Goal: Information Seeking & Learning: Learn about a topic

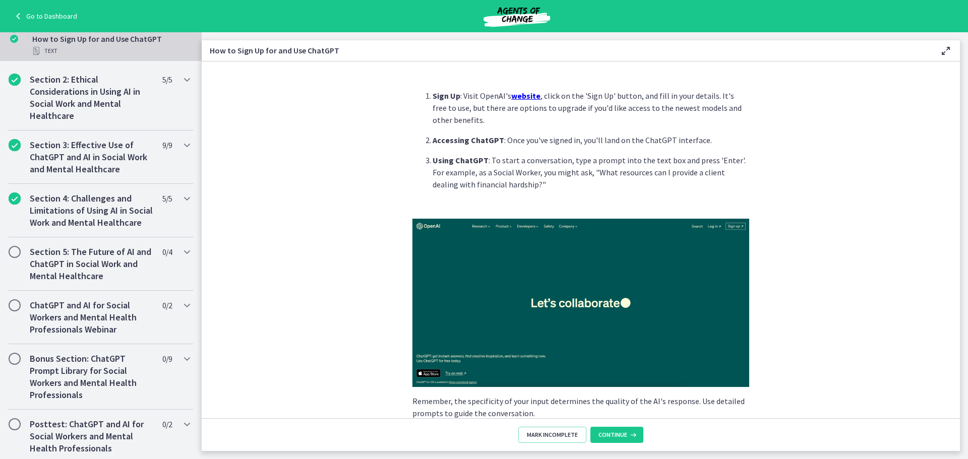
scroll to position [353, 0]
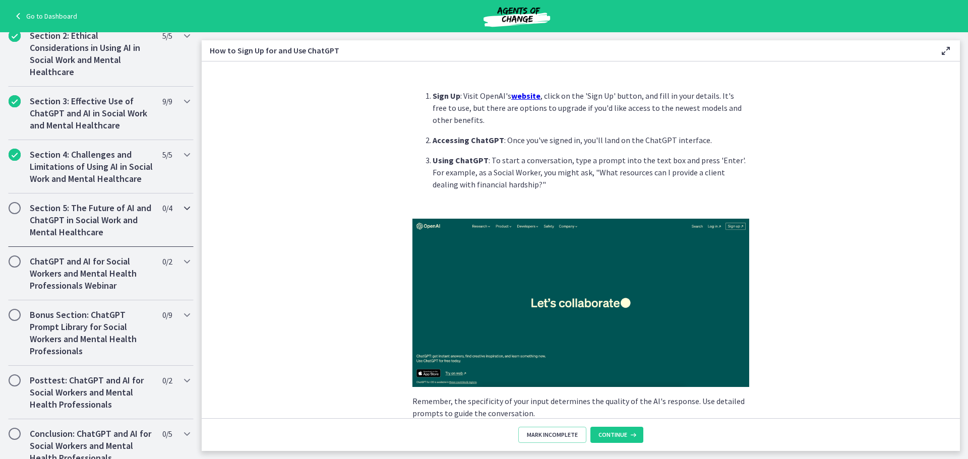
click at [128, 211] on div "Section 5: The Future of AI and ChatGPT in Social Work and Mental Healthcare 0 …" at bounding box center [101, 220] width 186 height 53
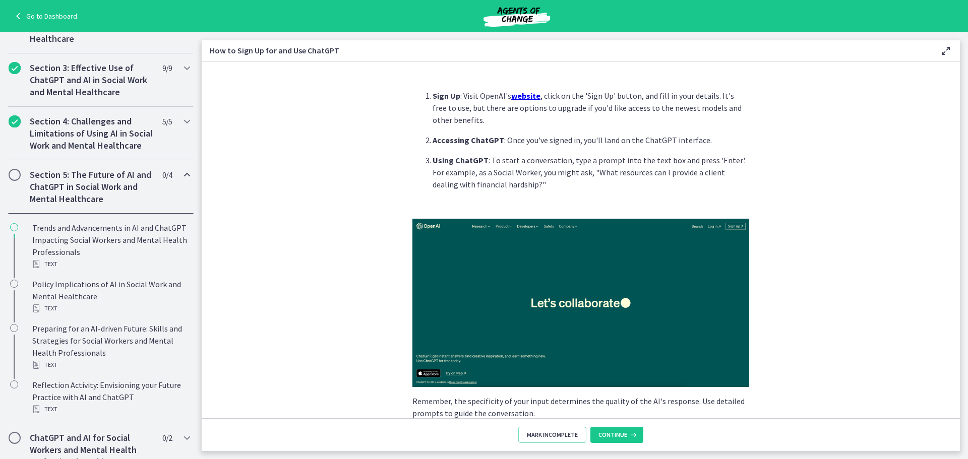
scroll to position [248, 0]
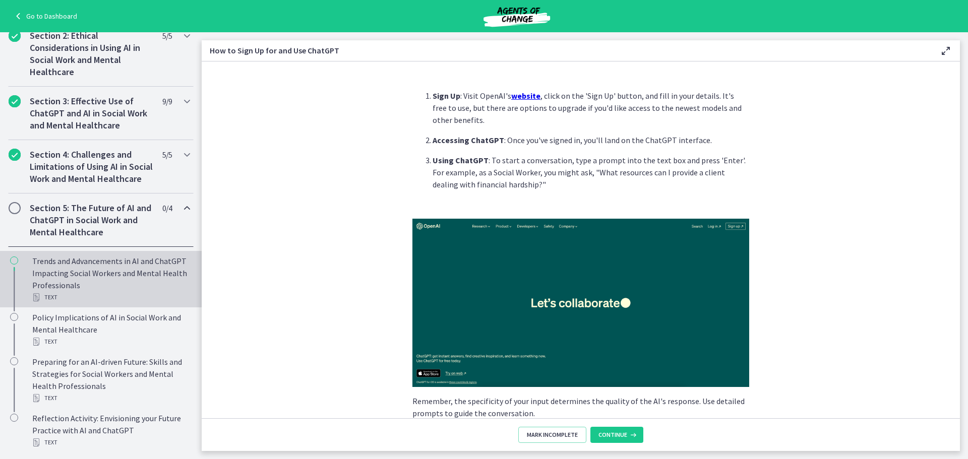
click at [94, 277] on div "Trends and Advancements in AI and ChatGPT Impacting Social Workers and Mental H…" at bounding box center [110, 279] width 157 height 48
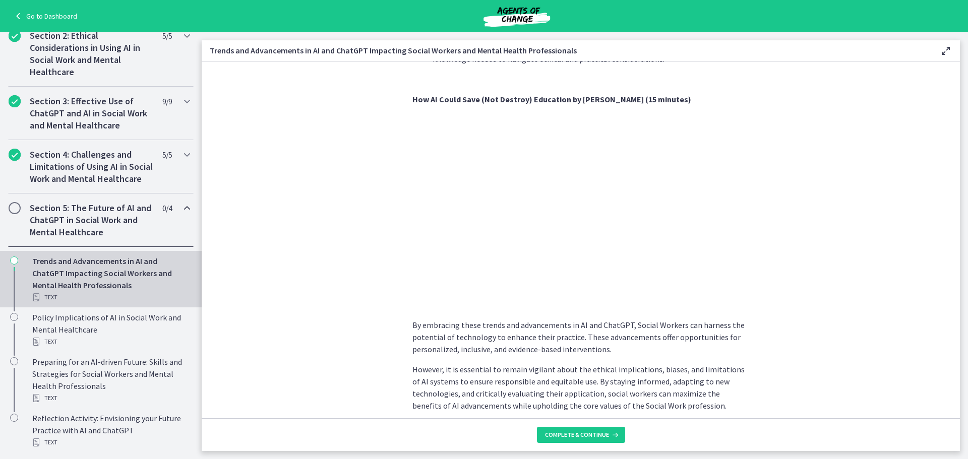
scroll to position [759, 0]
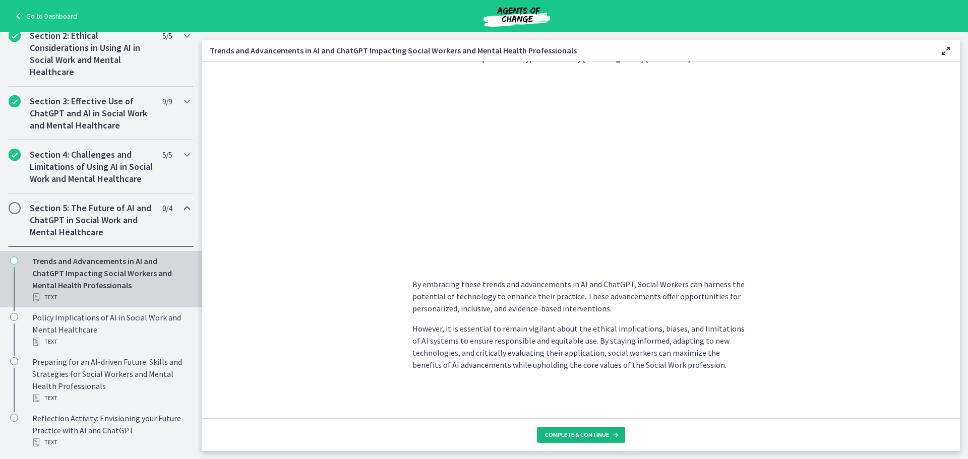
click at [587, 439] on button "Complete & continue" at bounding box center [581, 435] width 88 height 16
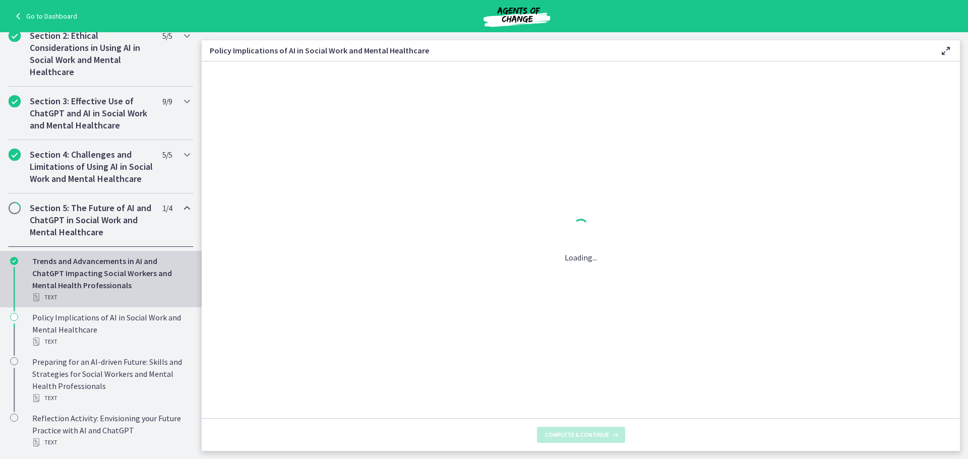
scroll to position [0, 0]
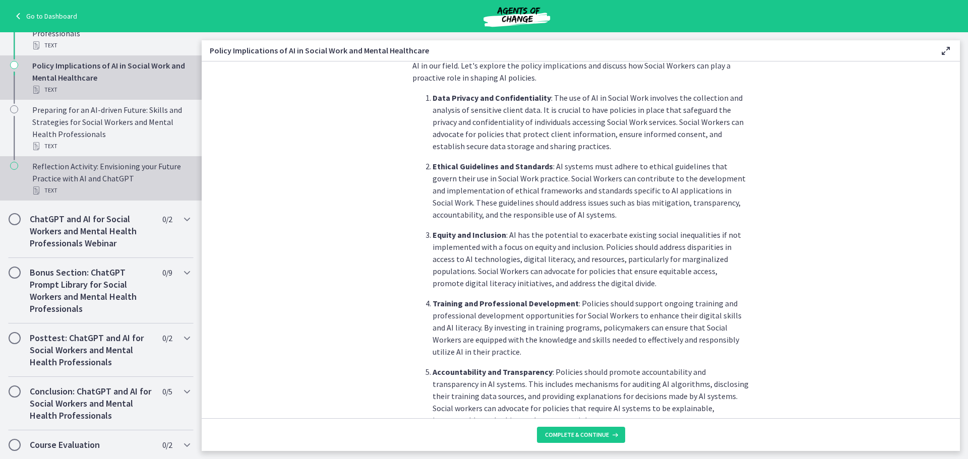
scroll to position [513, 0]
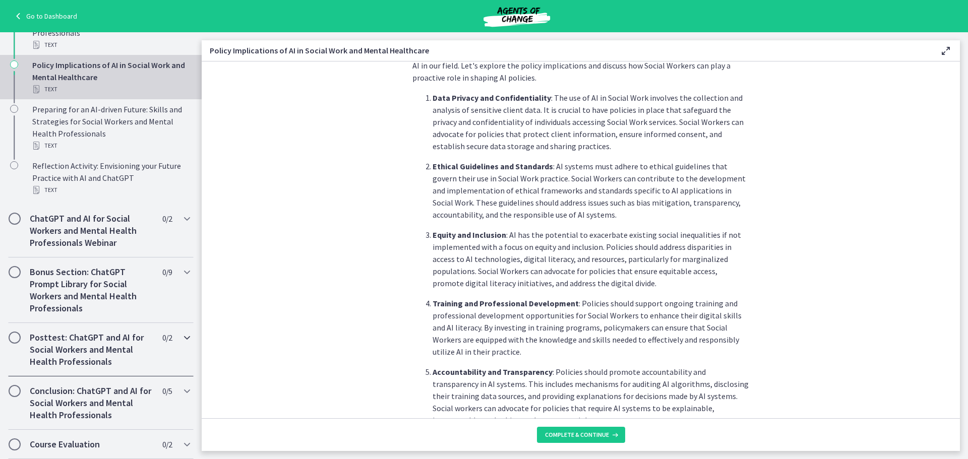
click at [75, 343] on h2 "Posttest: ChatGPT and AI for Social Workers and Mental Health Professionals" at bounding box center [91, 350] width 123 height 36
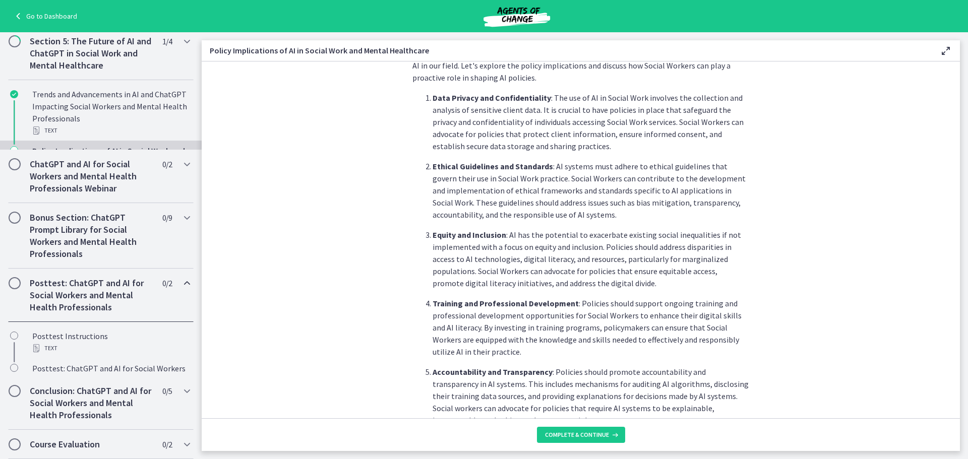
scroll to position [388, 0]
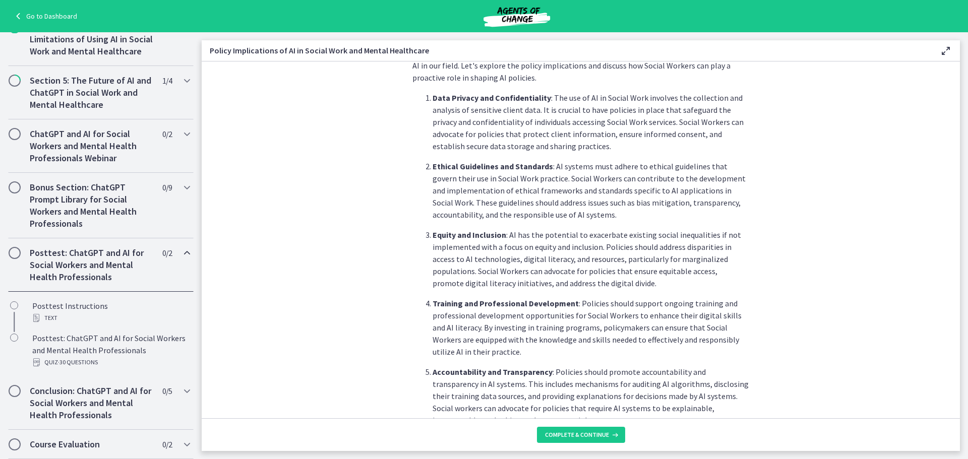
click at [84, 265] on h2 "Posttest: ChatGPT and AI for Social Workers and Mental Health Professionals" at bounding box center [91, 265] width 123 height 36
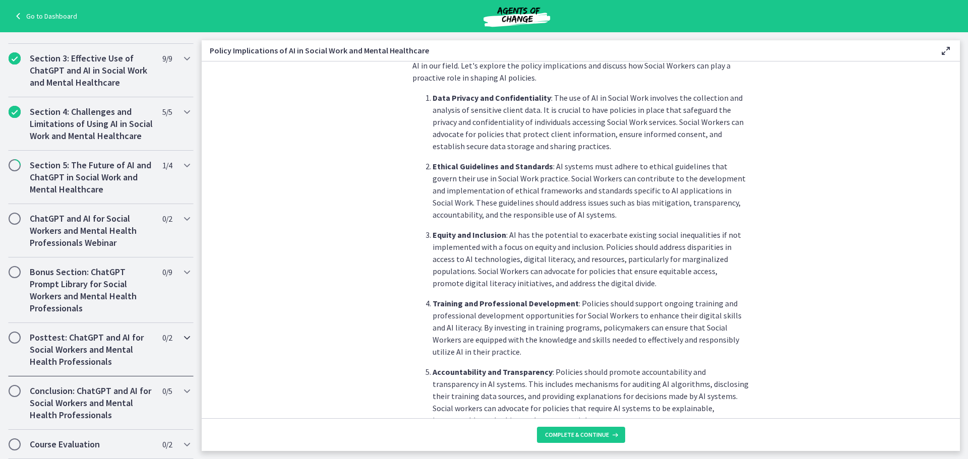
scroll to position [303, 0]
click at [95, 187] on h2 "Section 5: The Future of AI and ChatGPT in Social Work and Mental Healthcare" at bounding box center [91, 177] width 123 height 36
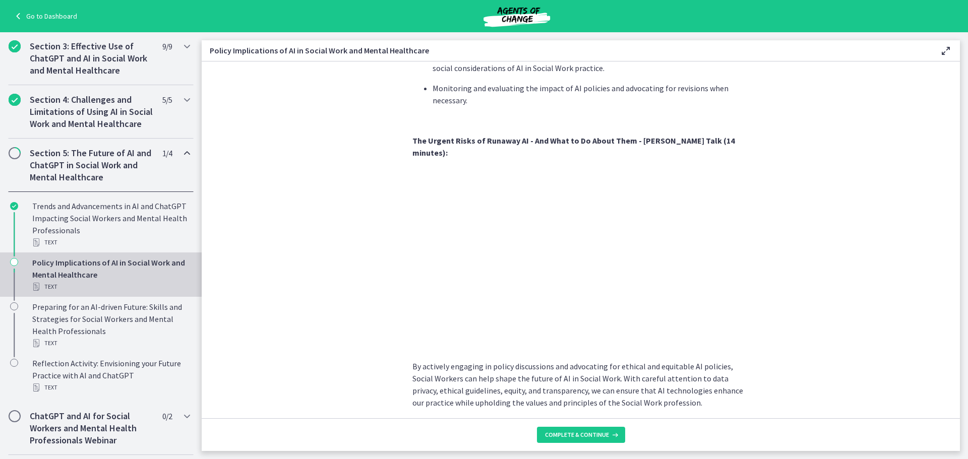
scroll to position [836, 0]
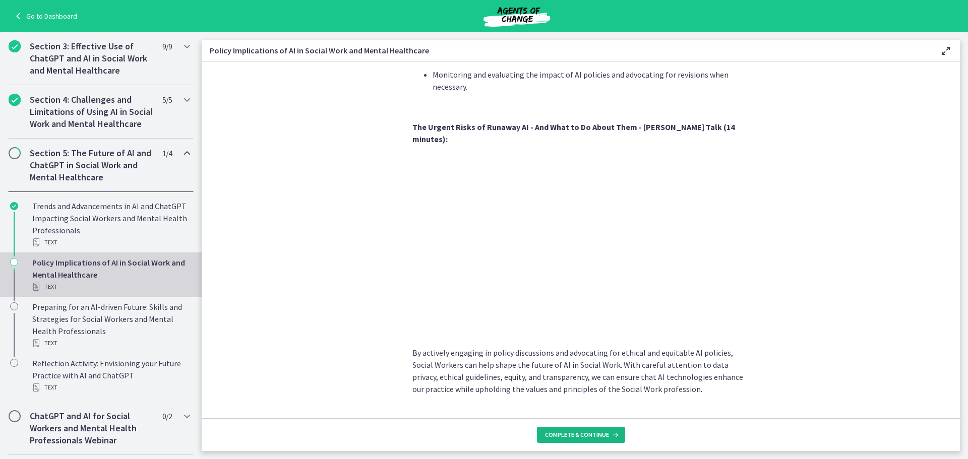
click at [597, 430] on button "Complete & continue" at bounding box center [581, 435] width 88 height 16
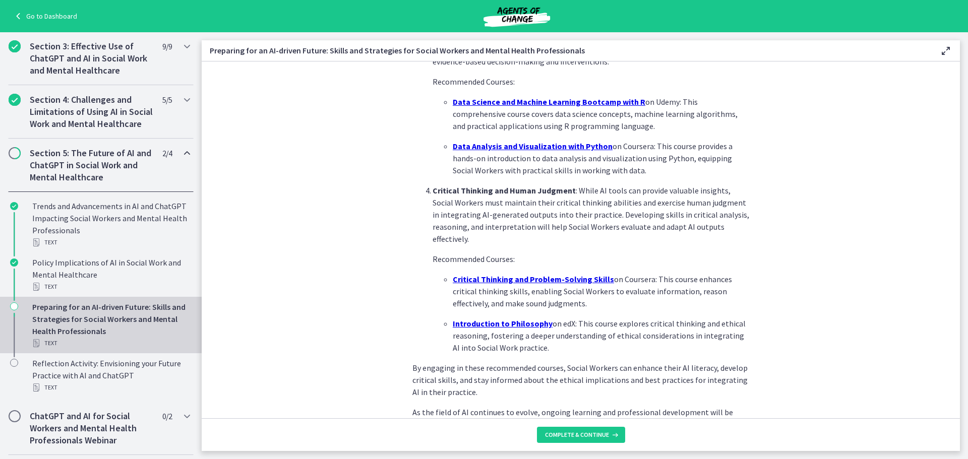
scroll to position [660, 0]
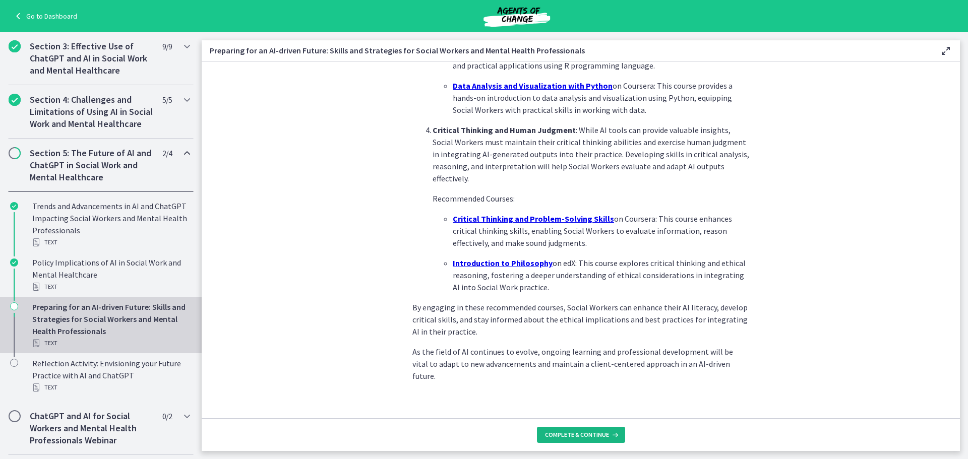
click at [587, 434] on span "Complete & continue" at bounding box center [577, 435] width 64 height 8
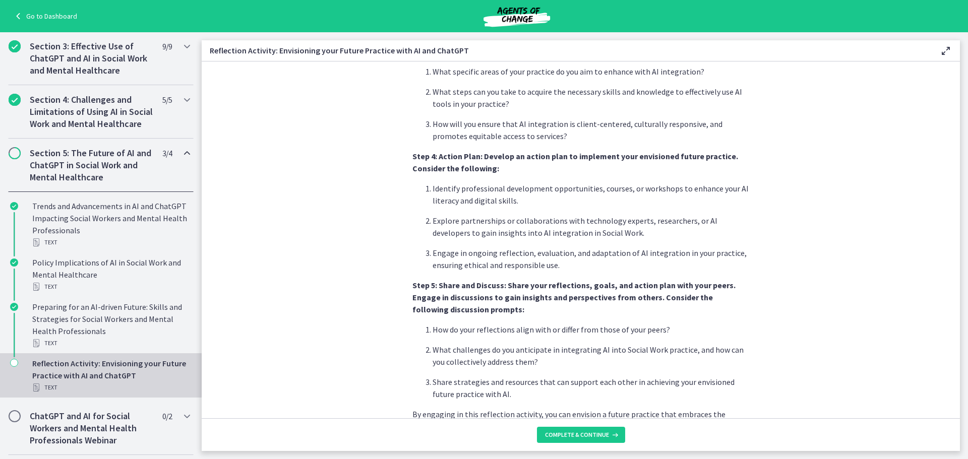
scroll to position [797, 0]
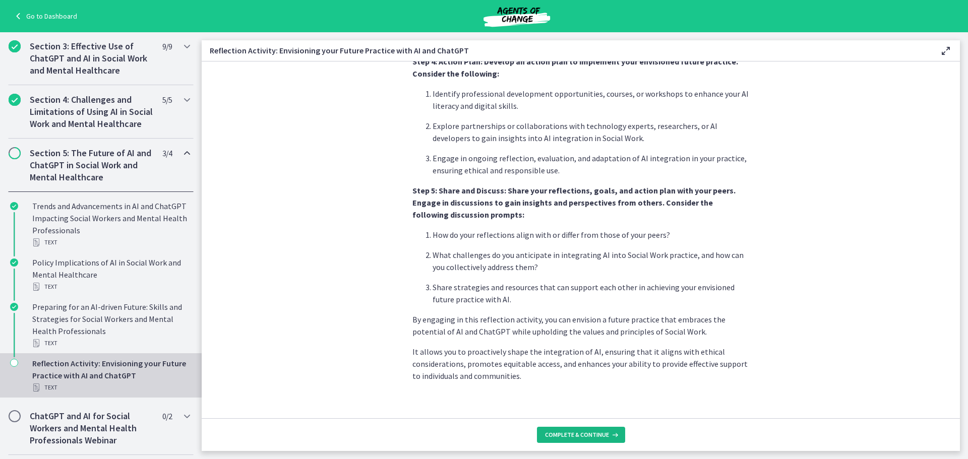
click at [586, 440] on button "Complete & continue" at bounding box center [581, 435] width 88 height 16
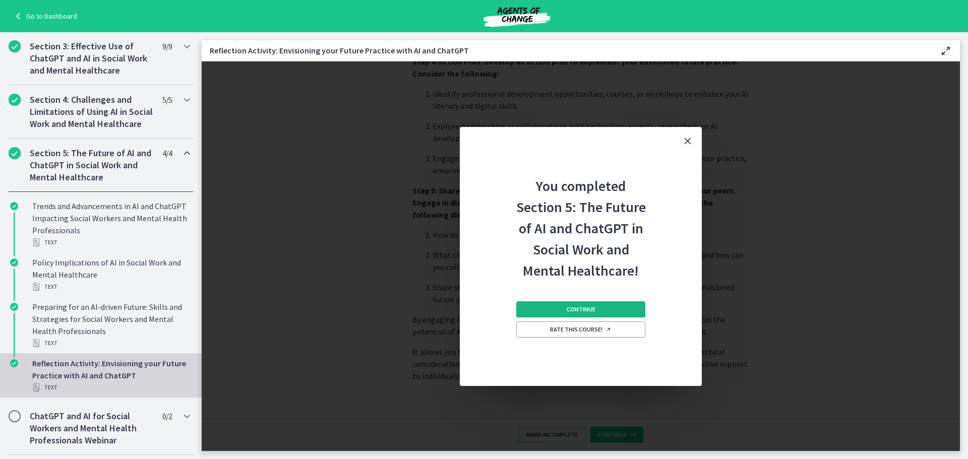
click at [580, 305] on button "Continue" at bounding box center [580, 310] width 129 height 16
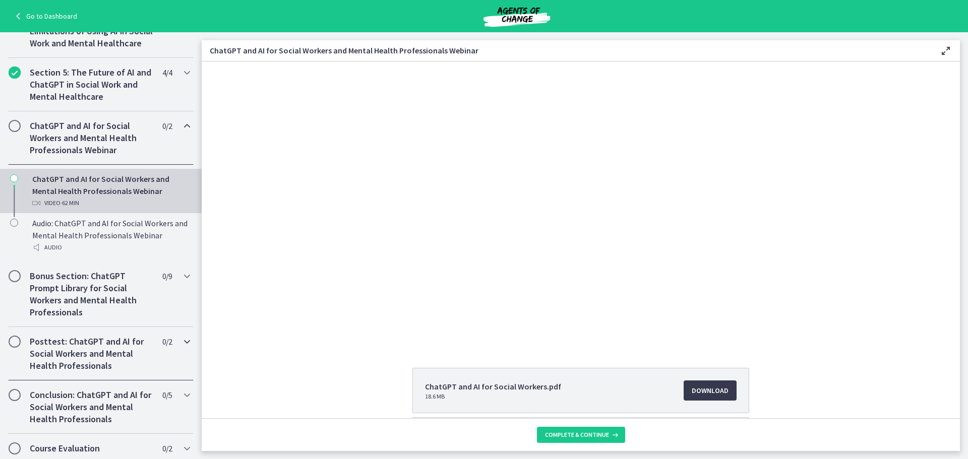
scroll to position [400, 0]
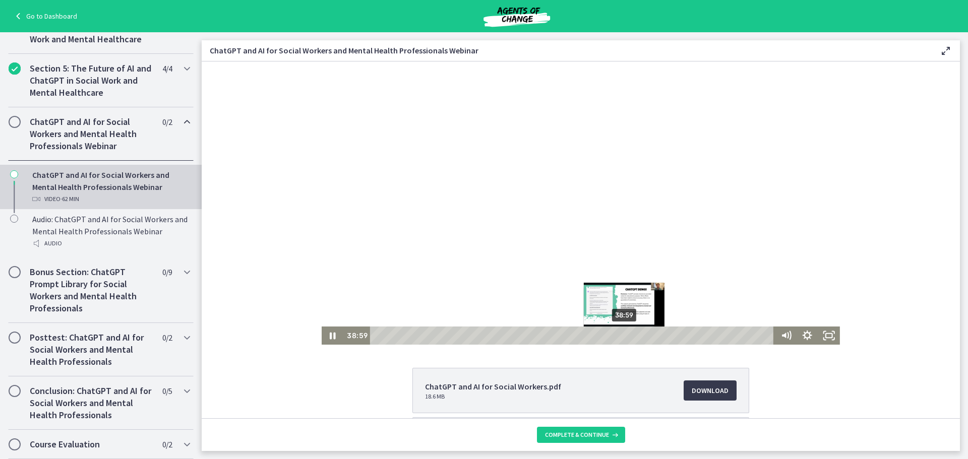
click at [622, 340] on div "38:59" at bounding box center [573, 336] width 395 height 18
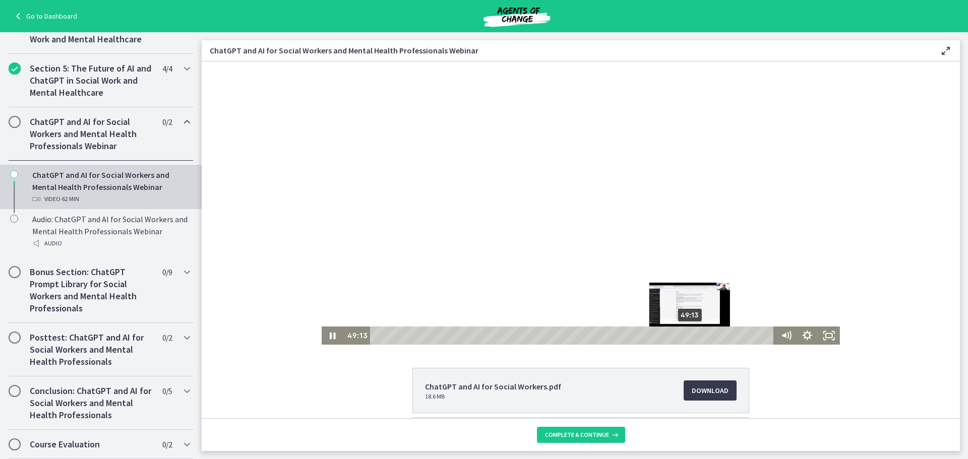
drag, startPoint x: 622, startPoint y: 335, endPoint x: 687, endPoint y: 335, distance: 65.0
click at [687, 335] on div "Playbar" at bounding box center [690, 336] width 6 height 6
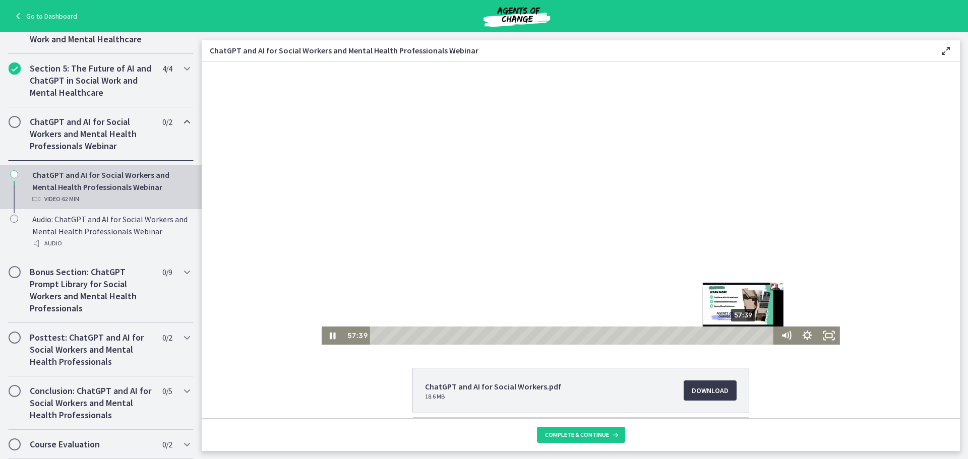
click at [741, 344] on div "57:39" at bounding box center [573, 336] width 395 height 18
drag, startPoint x: 740, startPoint y: 336, endPoint x: 759, endPoint y: 336, distance: 18.7
click at [759, 336] on div "Playbar" at bounding box center [761, 336] width 6 height 6
click at [762, 336] on div "Playbar" at bounding box center [764, 336] width 6 height 6
click at [763, 336] on div "Playbar" at bounding box center [765, 336] width 6 height 6
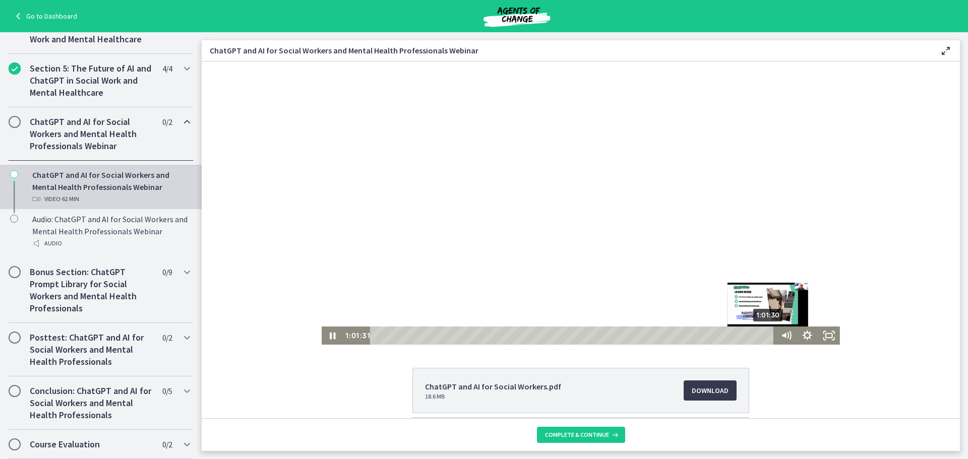
click at [766, 335] on div "Playbar" at bounding box center [768, 336] width 6 height 6
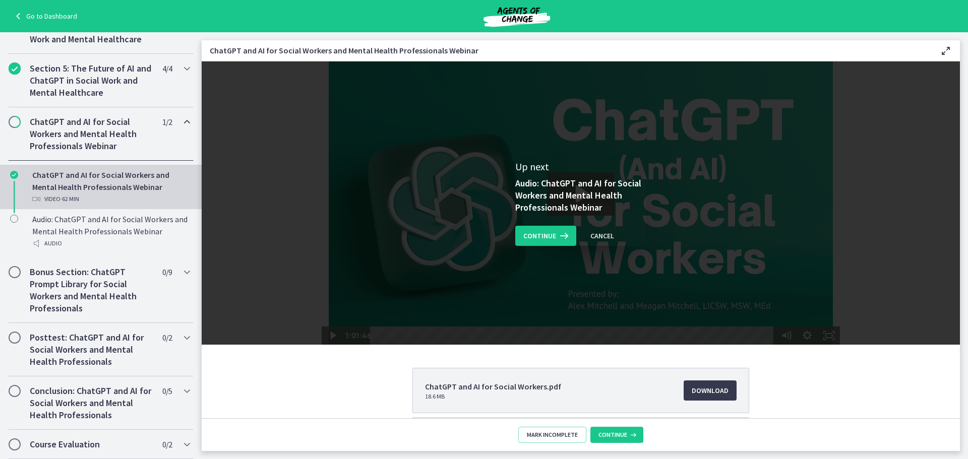
scroll to position [0, 0]
click at [549, 232] on span "Continue" at bounding box center [539, 236] width 33 height 12
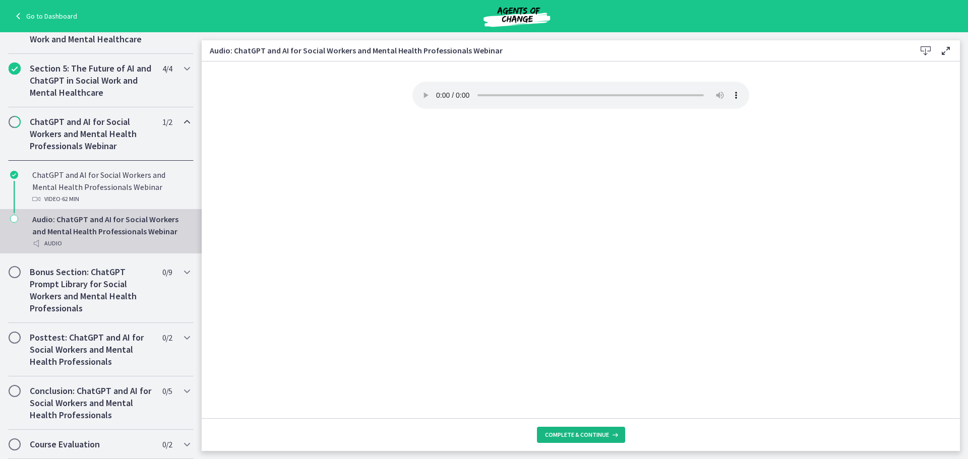
click at [602, 428] on button "Complete & continue" at bounding box center [581, 435] width 88 height 16
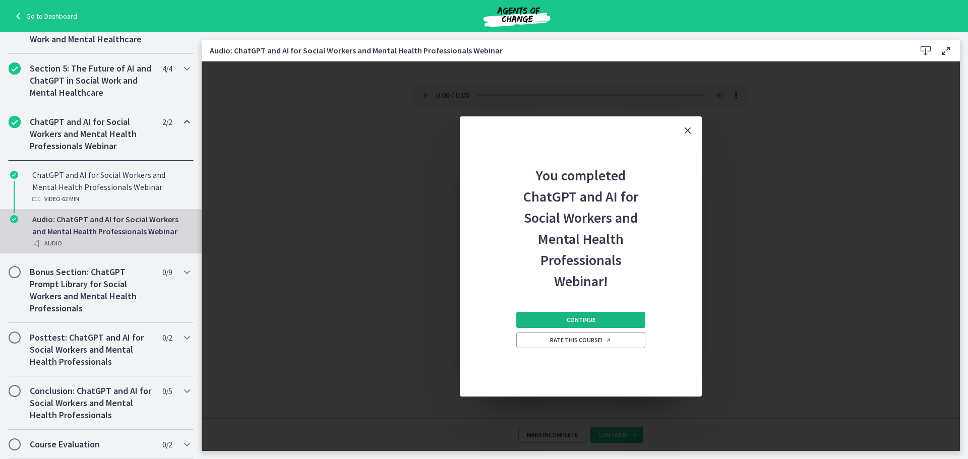
click at [579, 323] on span "Continue" at bounding box center [581, 320] width 29 height 8
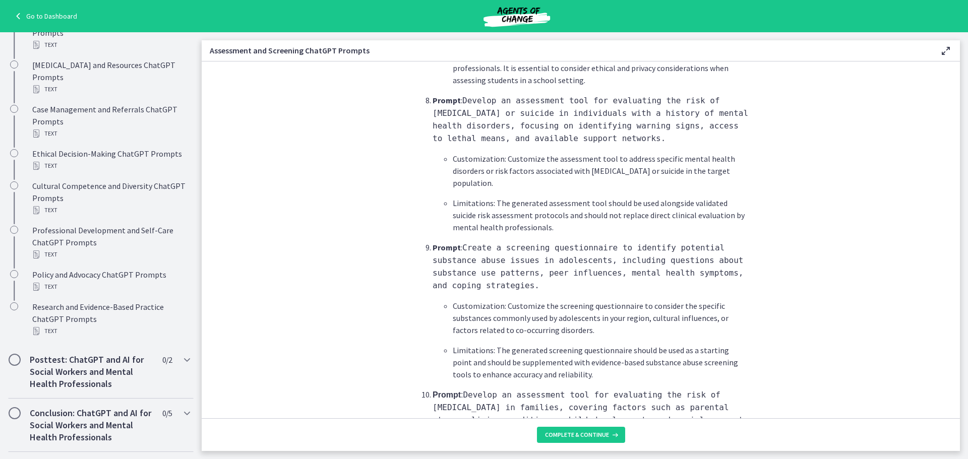
scroll to position [1361, 0]
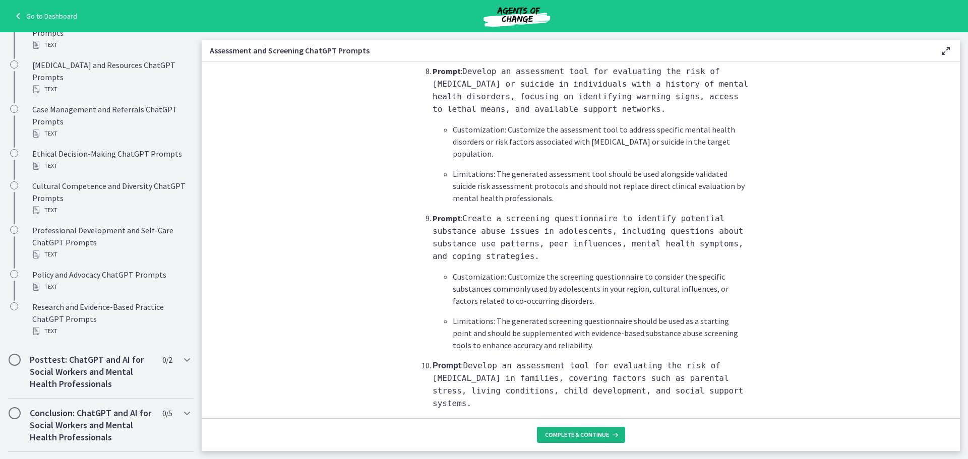
click at [613, 435] on icon at bounding box center [614, 435] width 10 height 8
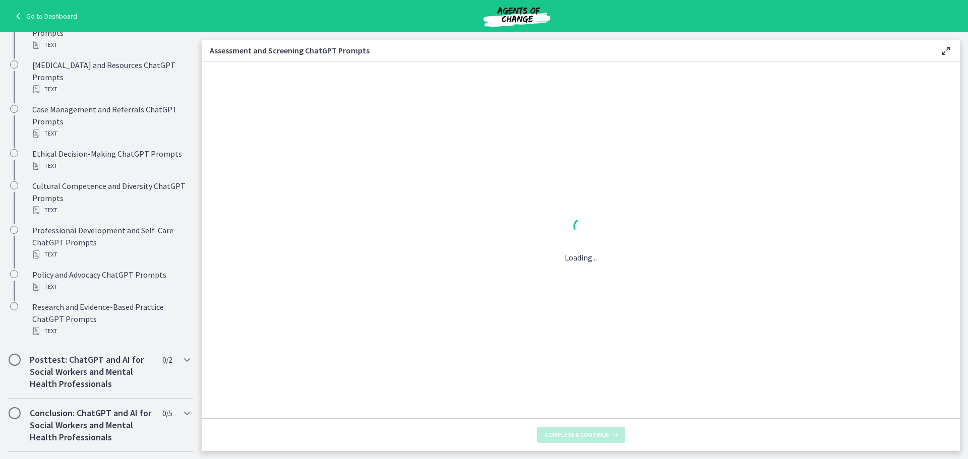
scroll to position [0, 0]
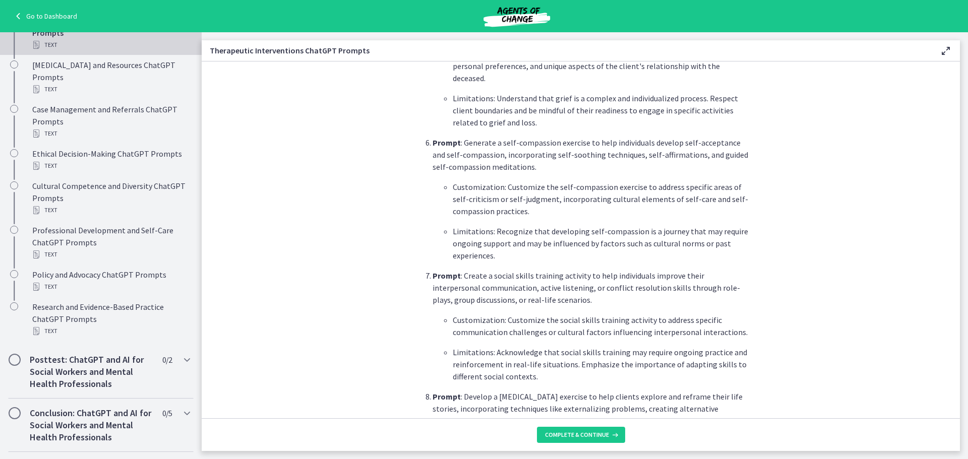
scroll to position [908, 0]
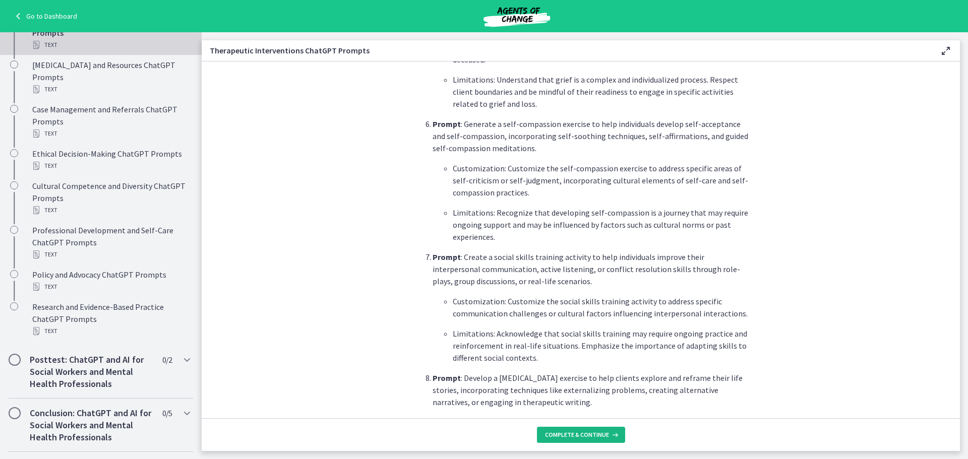
click at [566, 430] on button "Complete & continue" at bounding box center [581, 435] width 88 height 16
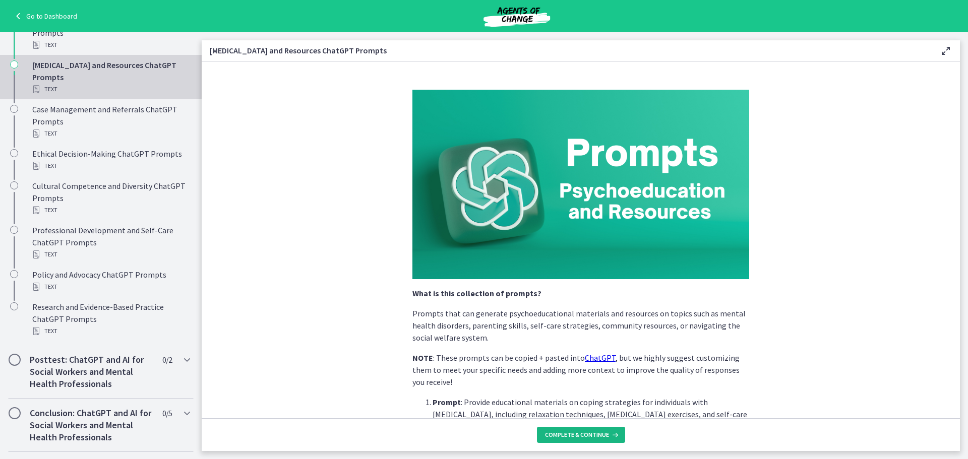
click at [560, 428] on button "Complete & continue" at bounding box center [581, 435] width 88 height 16
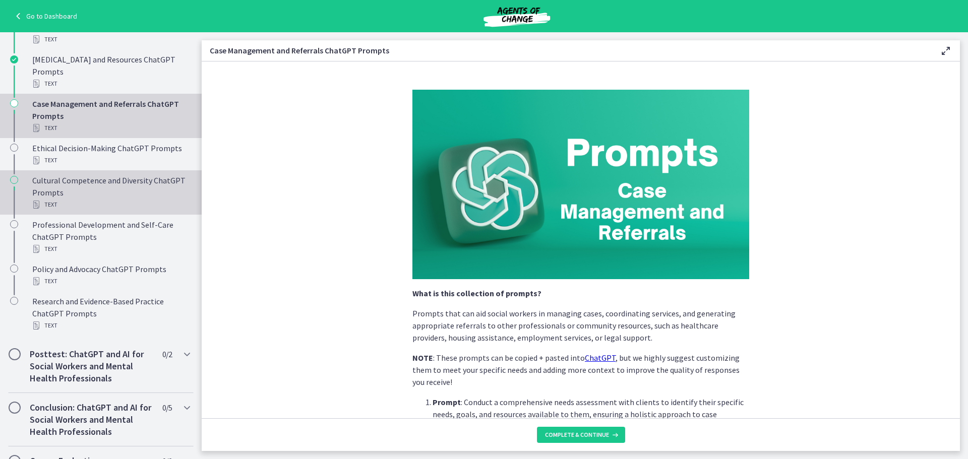
scroll to position [674, 0]
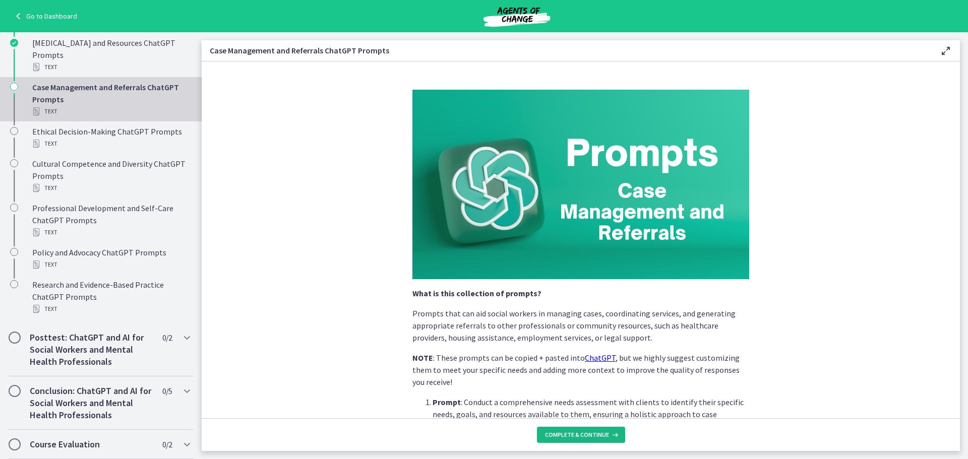
click at [564, 438] on span "Complete & continue" at bounding box center [577, 435] width 64 height 8
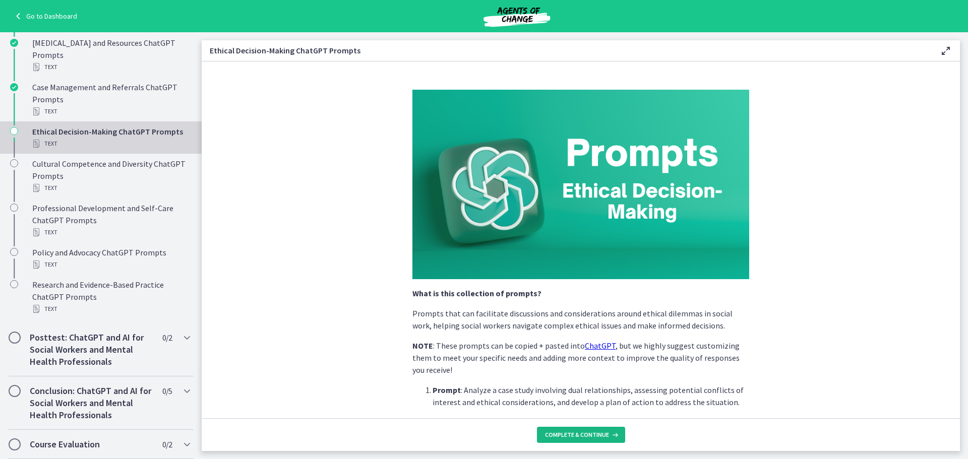
click at [564, 438] on span "Complete & continue" at bounding box center [577, 435] width 64 height 8
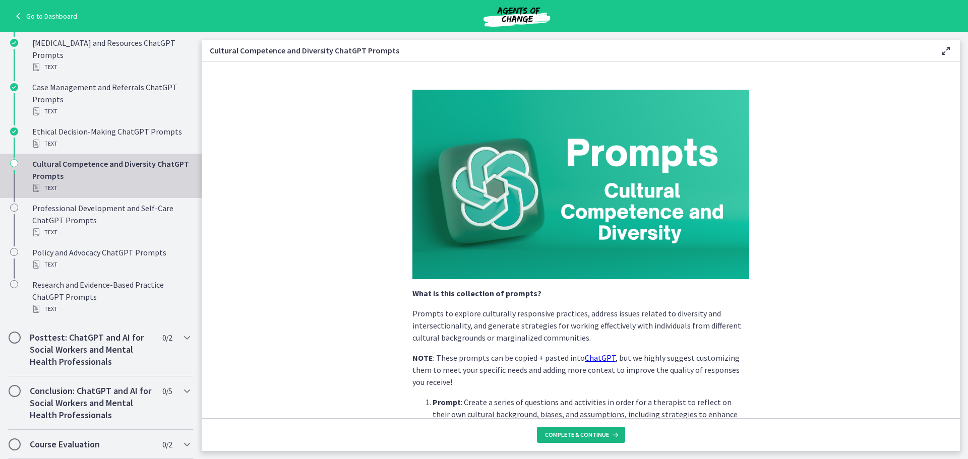
click at [564, 438] on span "Complete & continue" at bounding box center [577, 435] width 64 height 8
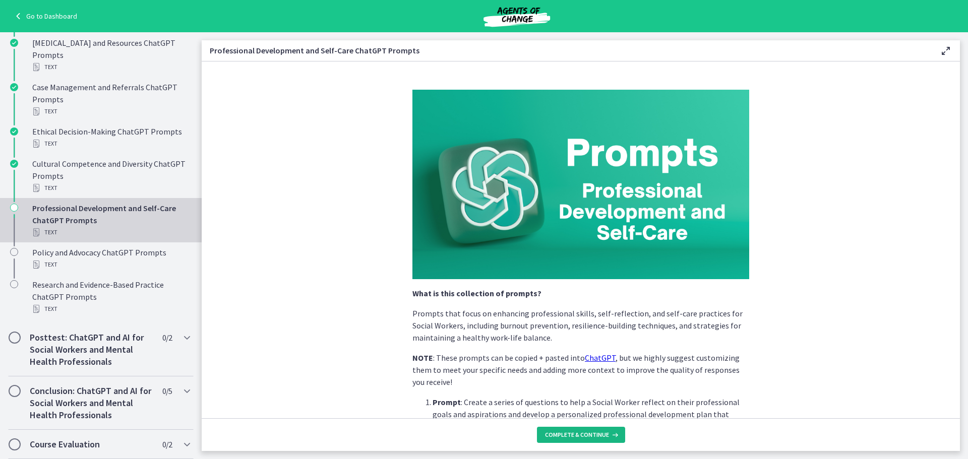
click at [564, 438] on span "Complete & continue" at bounding box center [577, 435] width 64 height 8
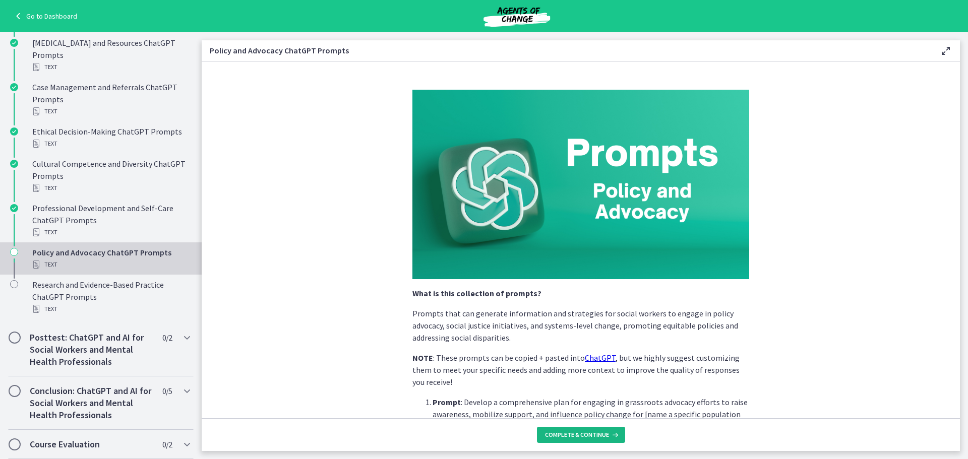
click at [564, 438] on span "Complete & continue" at bounding box center [577, 435] width 64 height 8
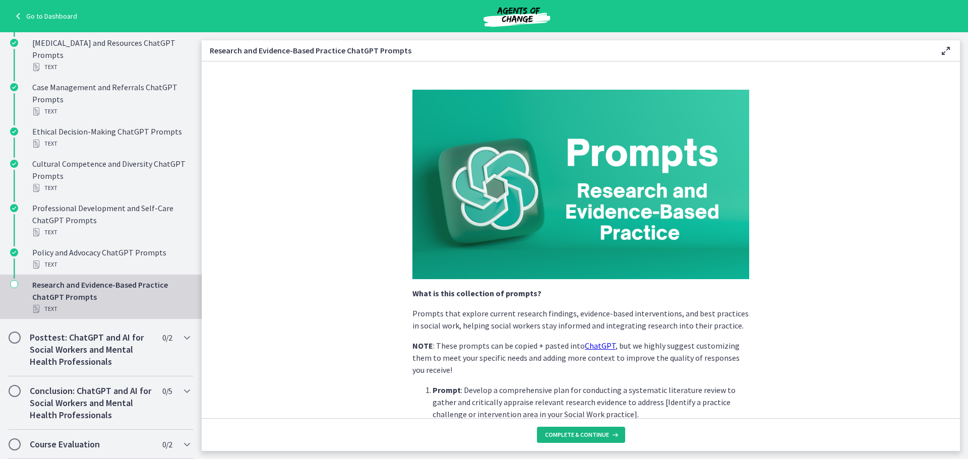
click at [563, 435] on span "Complete & continue" at bounding box center [577, 435] width 64 height 8
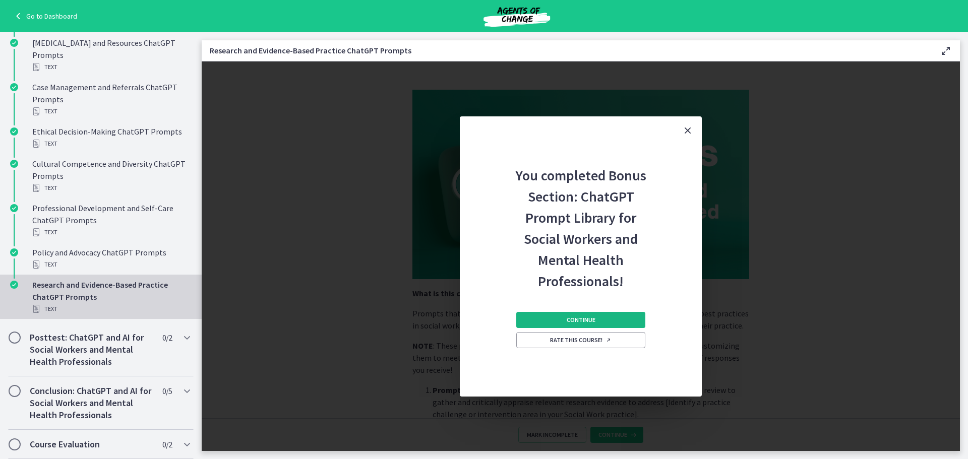
click at [536, 317] on button "Continue" at bounding box center [580, 320] width 129 height 16
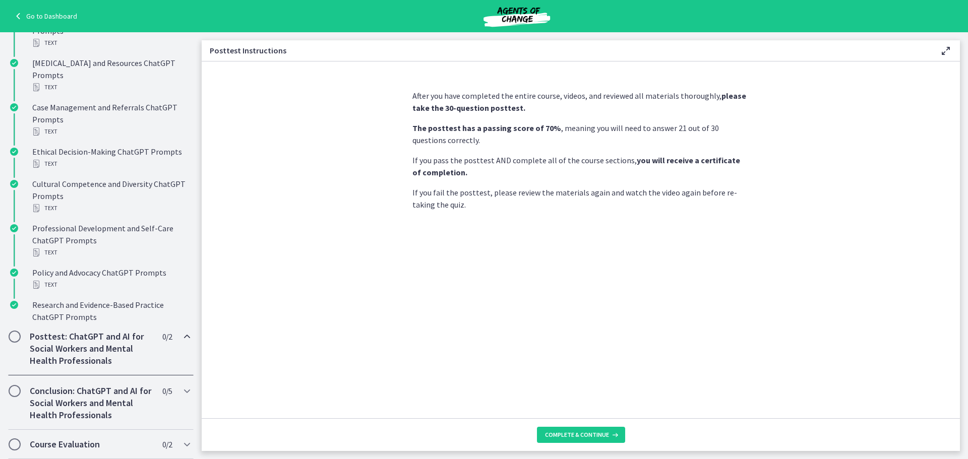
scroll to position [388, 0]
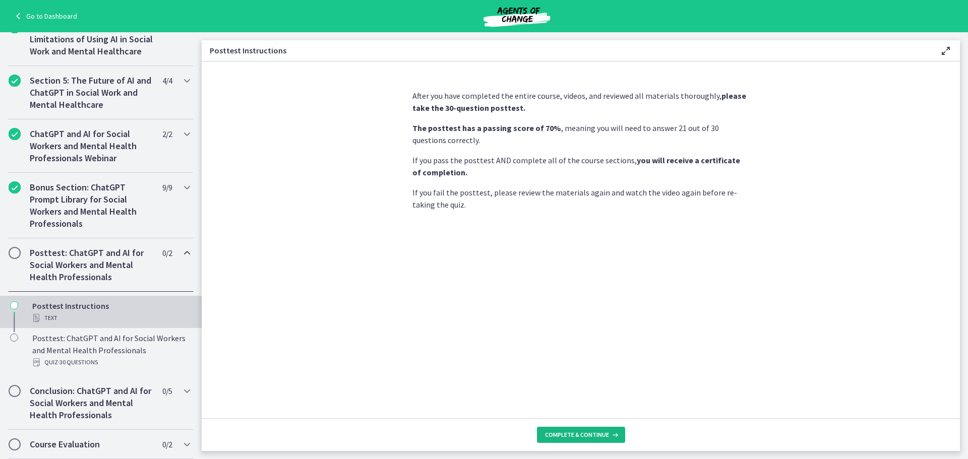
click at [587, 439] on span "Complete & continue" at bounding box center [577, 435] width 64 height 8
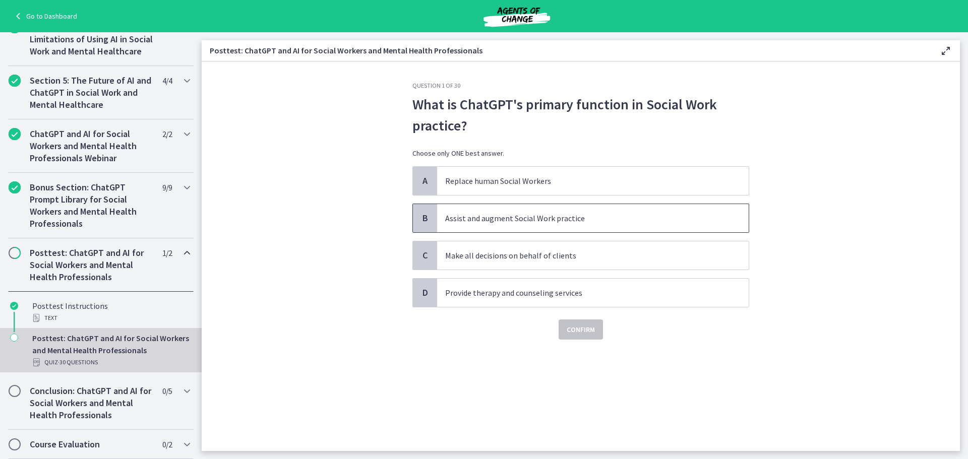
click at [464, 219] on p "Assist and augment Social Work practice" at bounding box center [582, 218] width 275 height 12
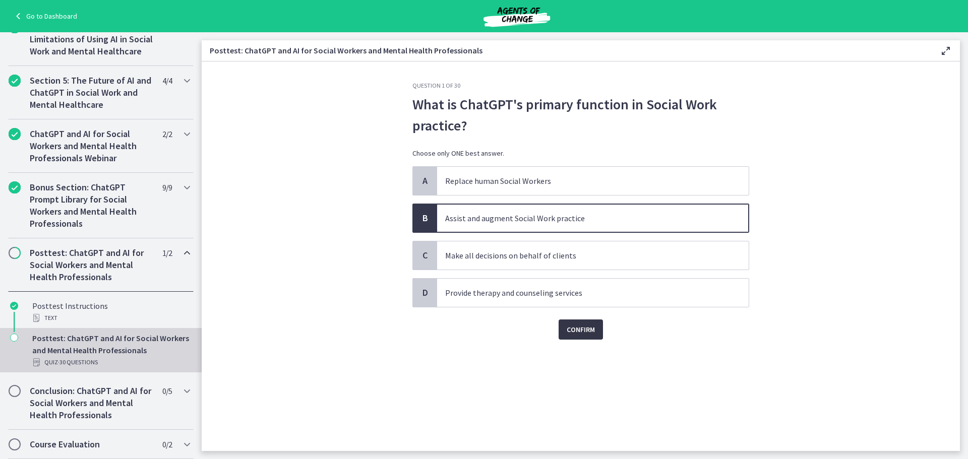
click at [575, 327] on span "Confirm" at bounding box center [581, 330] width 28 height 12
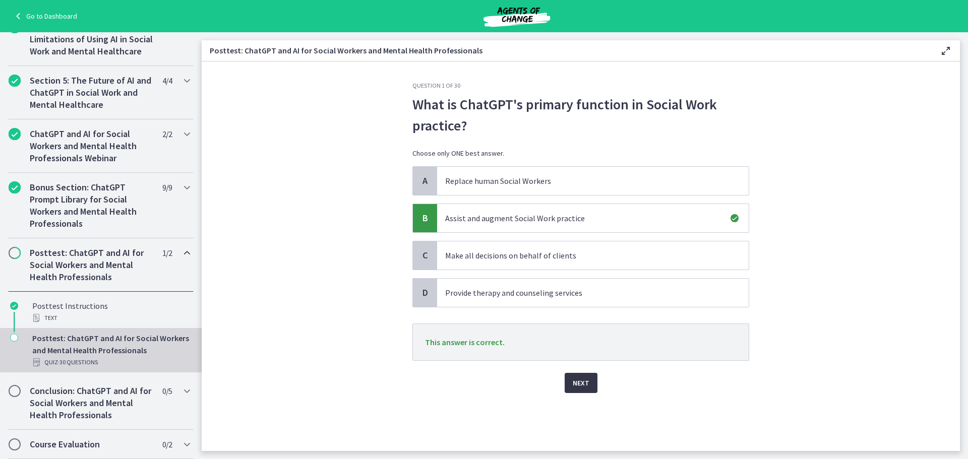
click at [584, 383] on span "Next" at bounding box center [581, 383] width 17 height 12
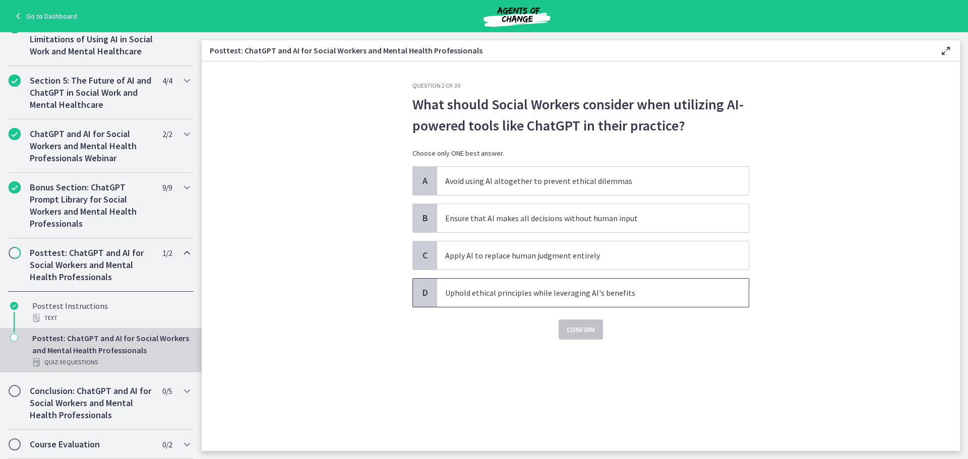
click at [502, 291] on p "Uphold ethical principles while leveraging AI's benefits" at bounding box center [582, 293] width 275 height 12
click at [578, 329] on span "Confirm" at bounding box center [581, 330] width 28 height 12
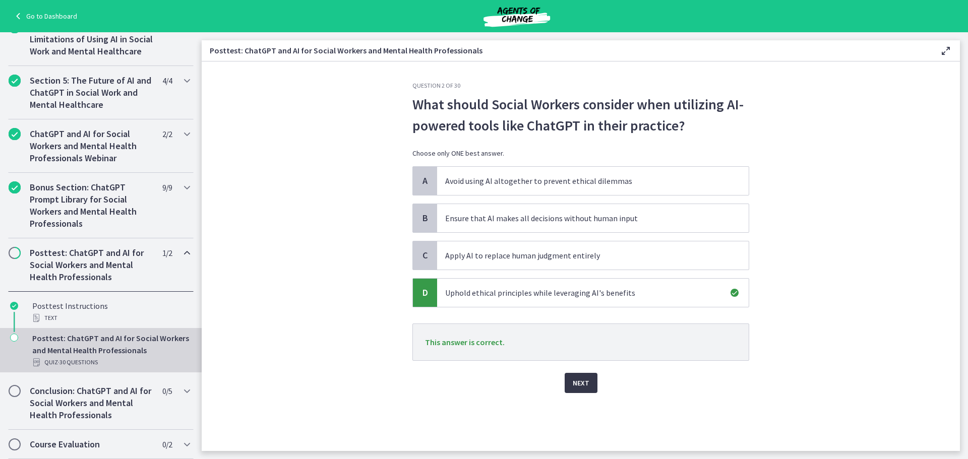
click at [587, 377] on button "Next" at bounding box center [581, 383] width 33 height 20
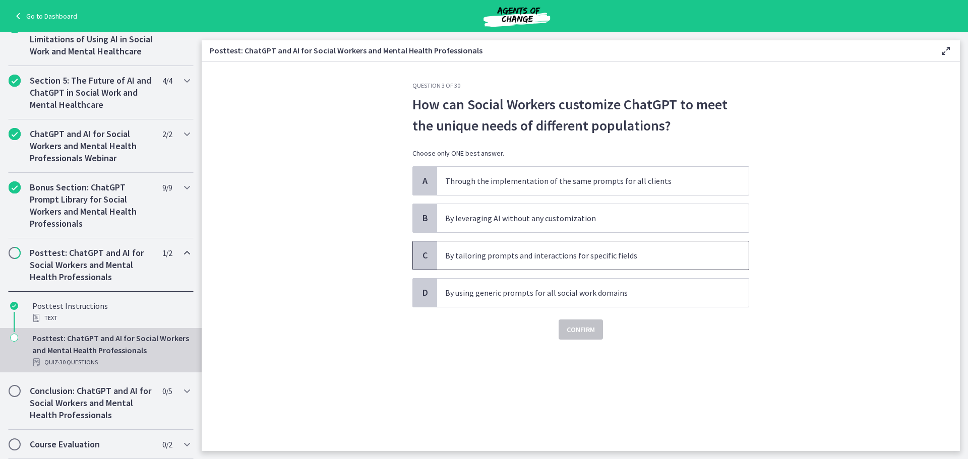
click at [510, 256] on p "By tailoring prompts and interactions for specific fields" at bounding box center [582, 256] width 275 height 12
click at [584, 334] on span "Confirm" at bounding box center [581, 330] width 28 height 12
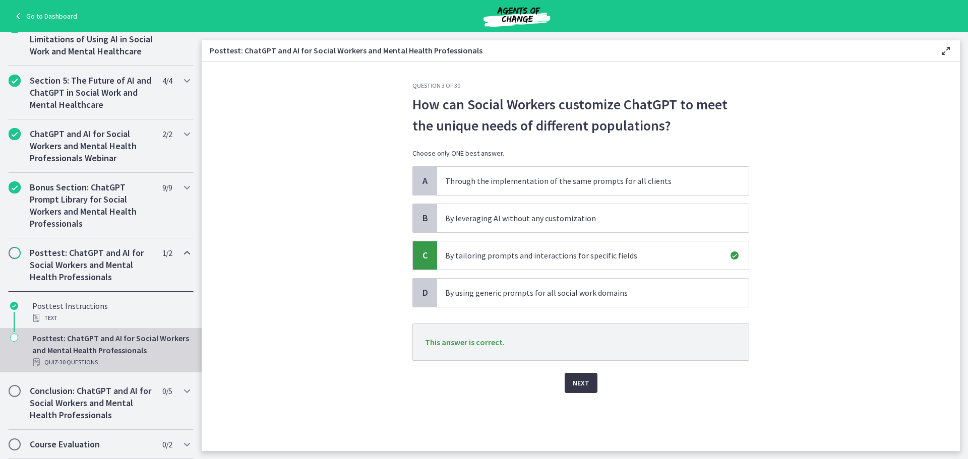
click at [589, 383] on button "Next" at bounding box center [581, 383] width 33 height 20
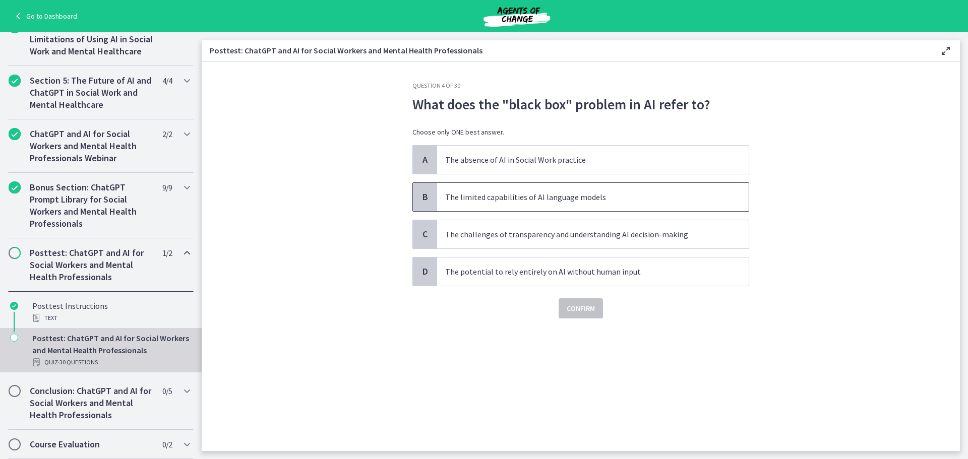
click at [521, 199] on p "The limited capabilities of AI language models" at bounding box center [582, 197] width 275 height 12
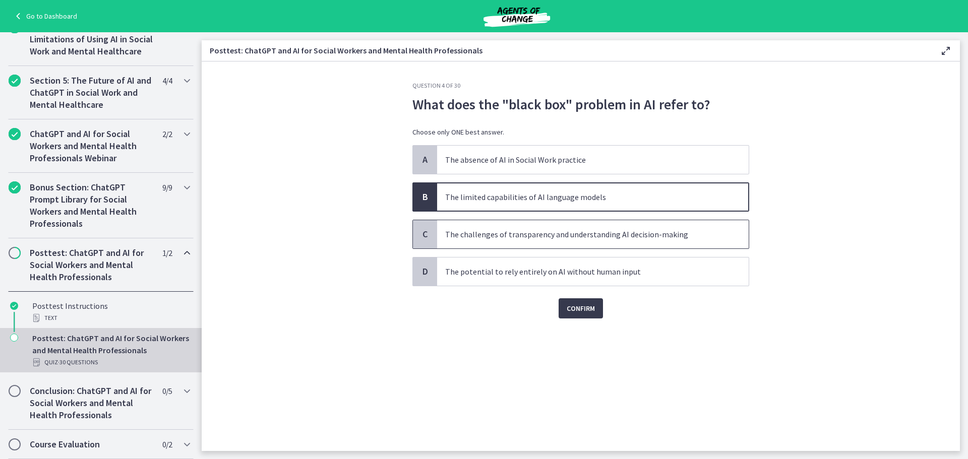
click at [464, 235] on p "The challenges of transparency and understanding AI decision-making" at bounding box center [582, 234] width 275 height 12
click at [597, 313] on button "Confirm" at bounding box center [581, 308] width 44 height 20
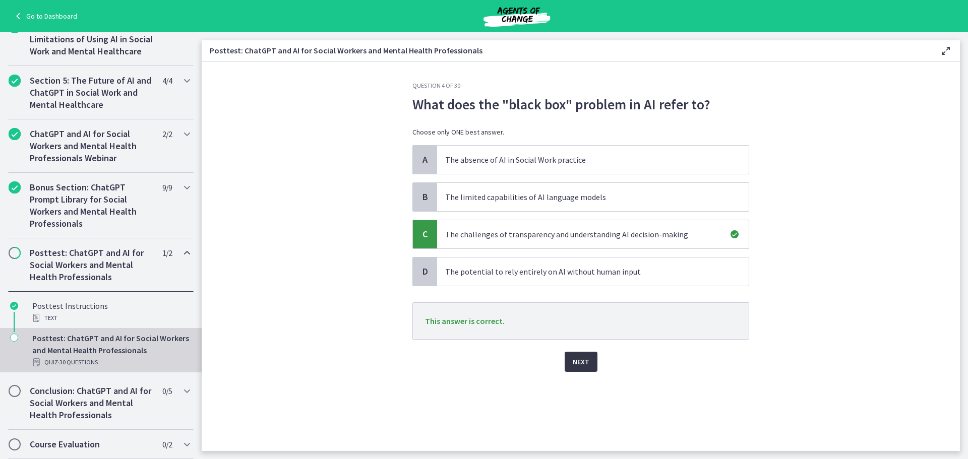
click at [582, 364] on span "Next" at bounding box center [581, 362] width 17 height 12
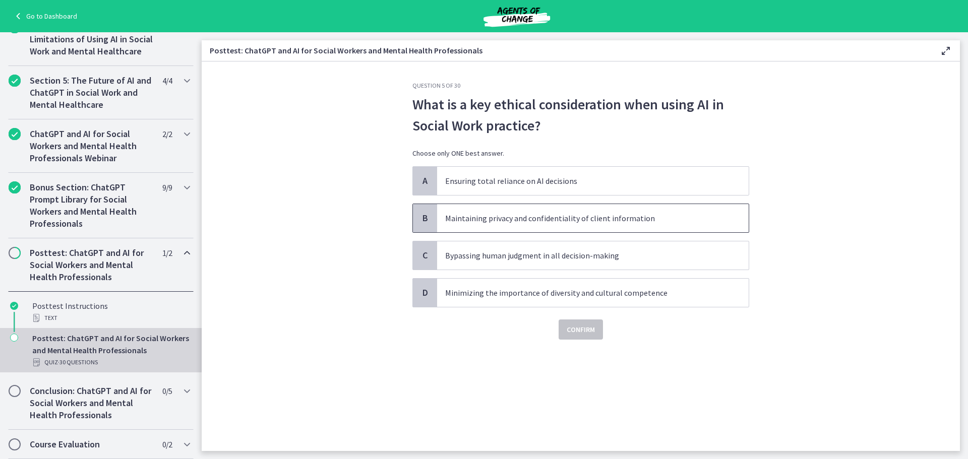
click at [495, 223] on p "Maintaining privacy and confidentiality of client information" at bounding box center [582, 218] width 275 height 12
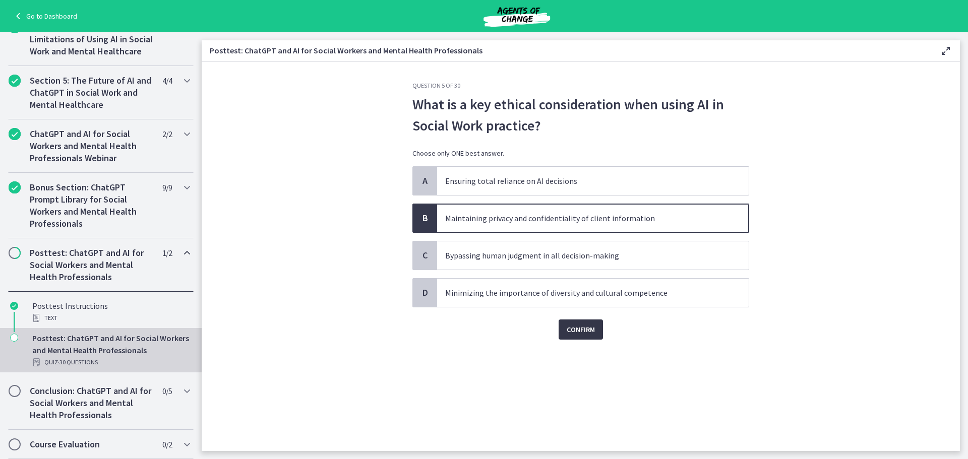
click at [585, 329] on span "Confirm" at bounding box center [581, 330] width 28 height 12
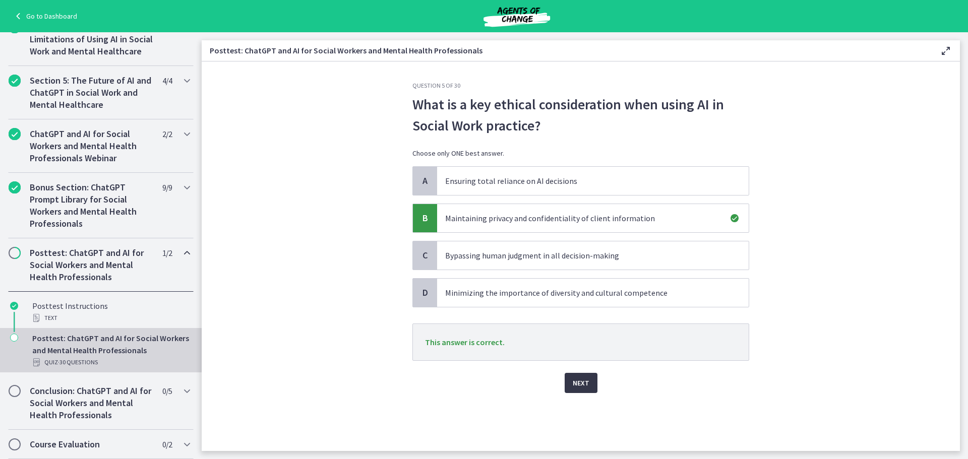
click at [580, 383] on span "Next" at bounding box center [581, 383] width 17 height 12
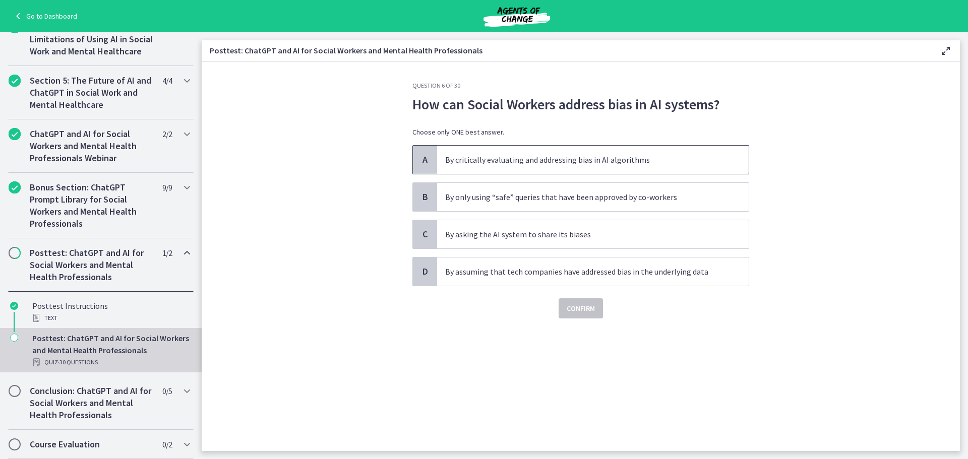
click at [540, 165] on p "By critically evaluating and addressing bias in AI algorithms" at bounding box center [582, 160] width 275 height 12
click at [580, 315] on button "Confirm" at bounding box center [581, 308] width 44 height 20
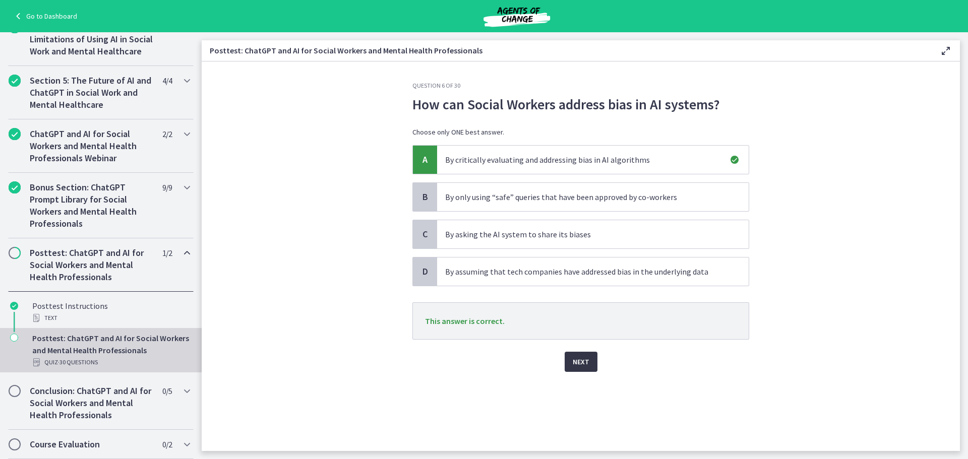
click at [590, 352] on button "Next" at bounding box center [581, 362] width 33 height 20
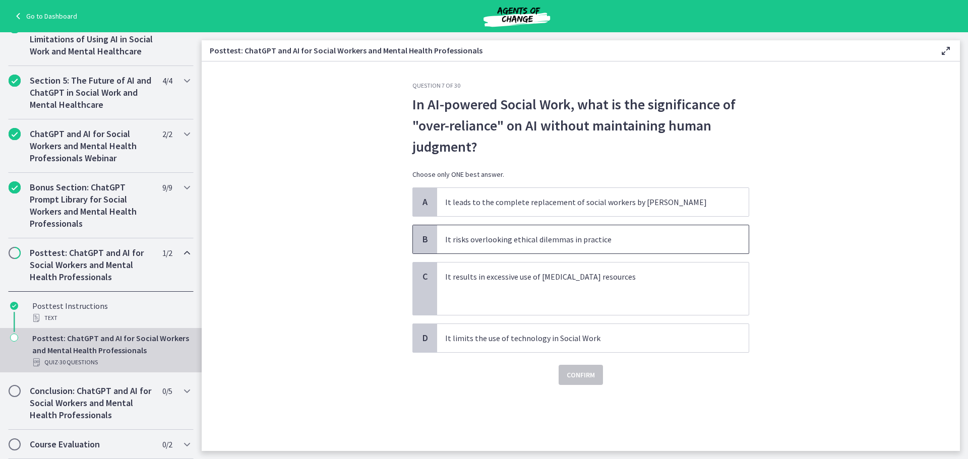
click at [506, 235] on p "It risks overlooking ethical dilemmas in practice" at bounding box center [582, 239] width 275 height 12
click at [587, 374] on span "Confirm" at bounding box center [581, 375] width 28 height 12
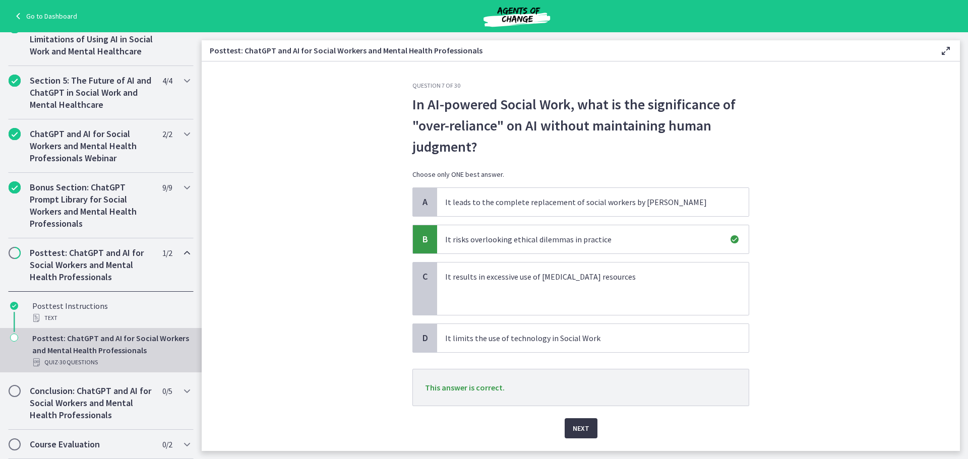
click at [575, 424] on span "Next" at bounding box center [581, 429] width 17 height 12
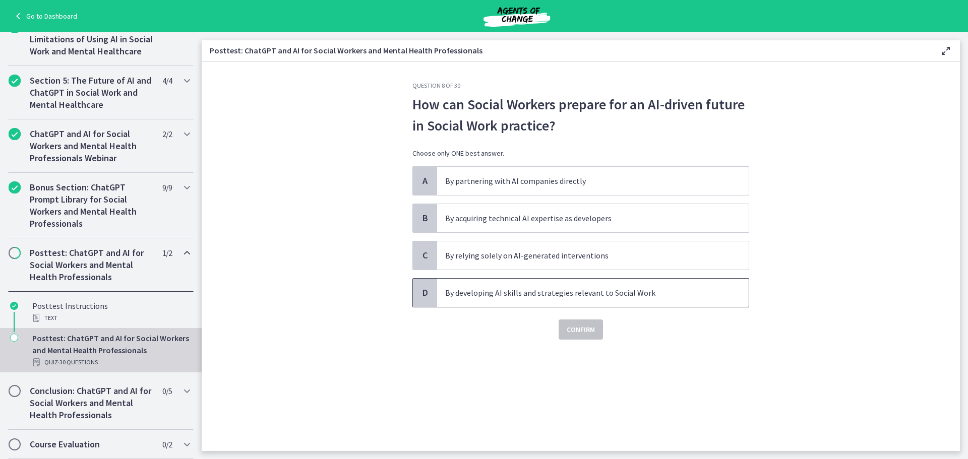
click at [503, 294] on p "By developing AI skills and strategies relevant to Social Work" at bounding box center [582, 293] width 275 height 12
click at [604, 330] on div "Confirm" at bounding box center [580, 324] width 337 height 32
click at [595, 330] on button "Confirm" at bounding box center [581, 330] width 44 height 20
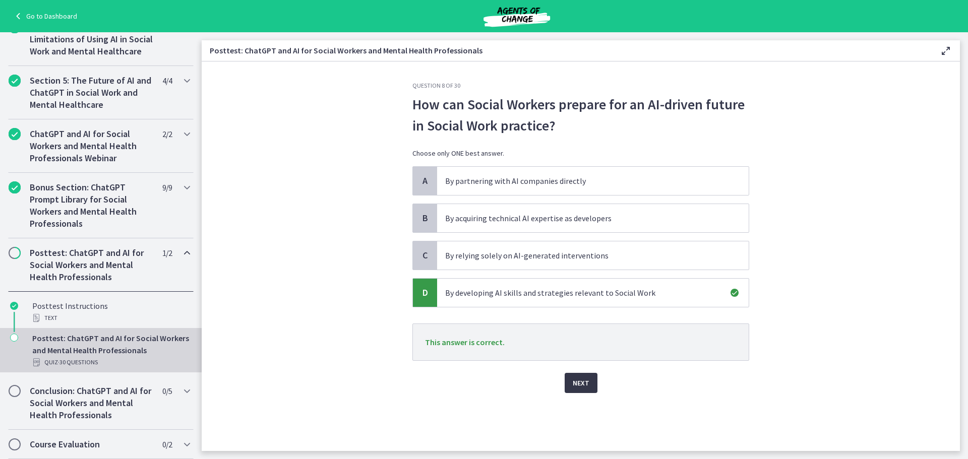
click at [585, 377] on span "Next" at bounding box center [581, 383] width 17 height 12
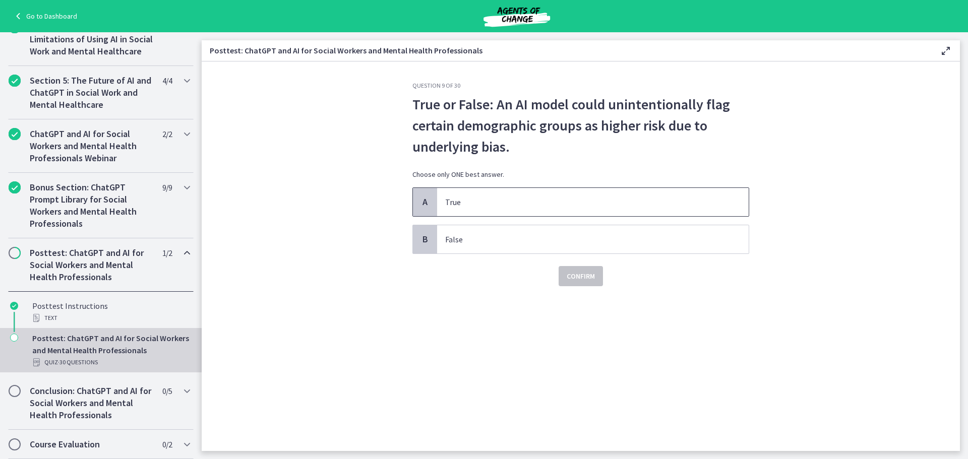
click at [481, 195] on span "True" at bounding box center [593, 202] width 312 height 28
click at [584, 273] on span "Confirm" at bounding box center [581, 276] width 28 height 12
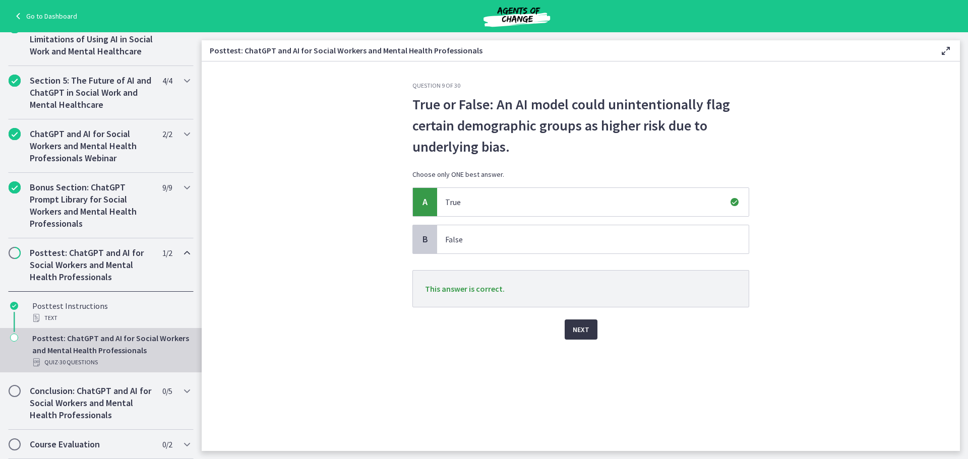
click at [593, 330] on button "Next" at bounding box center [581, 330] width 33 height 20
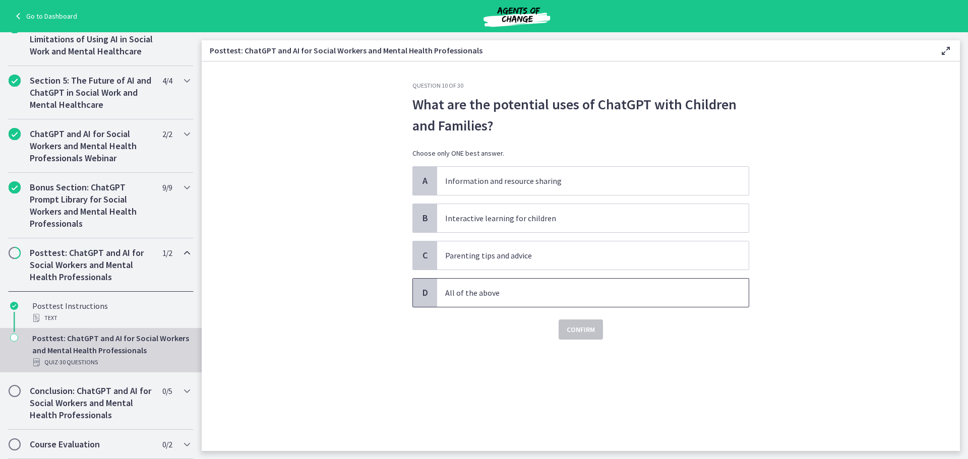
click at [505, 288] on p "All of the above" at bounding box center [582, 293] width 275 height 12
click at [579, 328] on span "Confirm" at bounding box center [581, 330] width 28 height 12
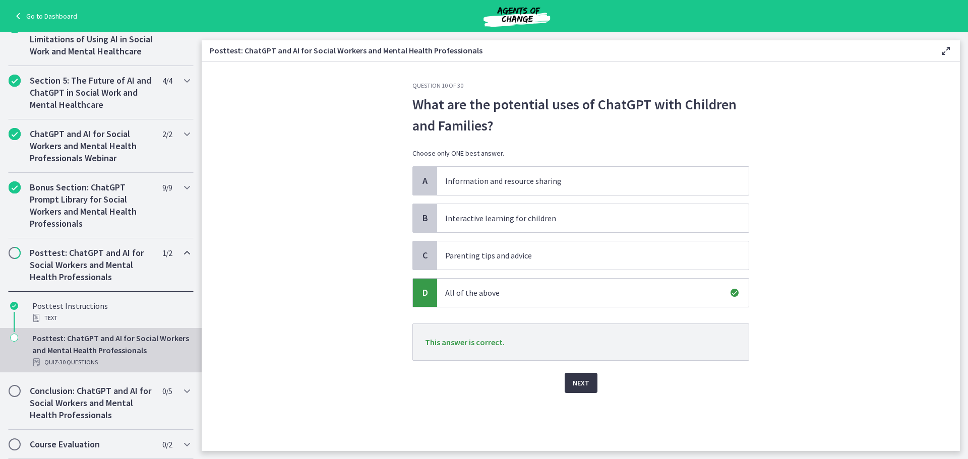
click at [590, 375] on button "Next" at bounding box center [581, 383] width 33 height 20
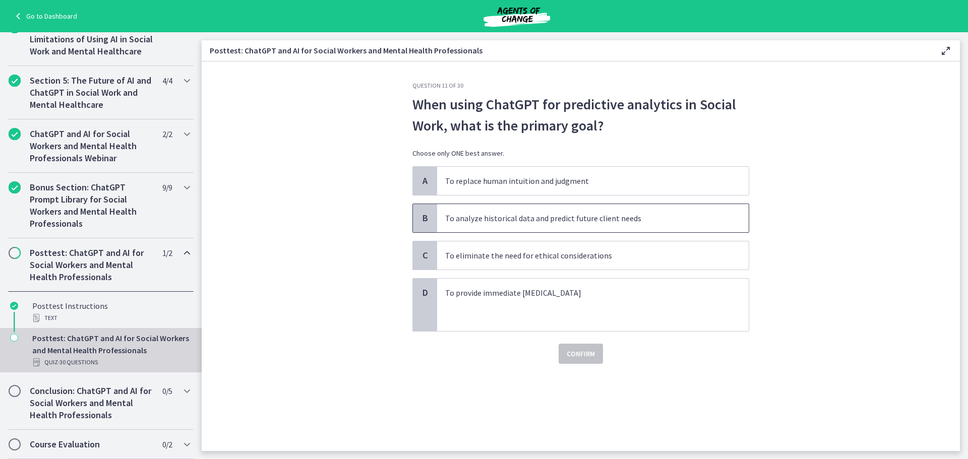
click at [548, 216] on p "To analyze historical data and predict future client needs" at bounding box center [582, 218] width 275 height 12
click at [576, 358] on span "Confirm" at bounding box center [581, 354] width 28 height 12
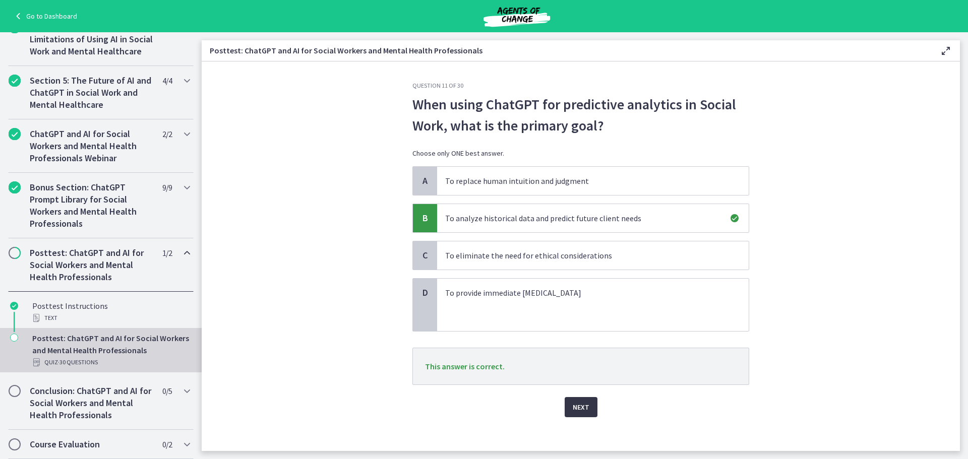
click at [579, 406] on span "Next" at bounding box center [581, 407] width 17 height 12
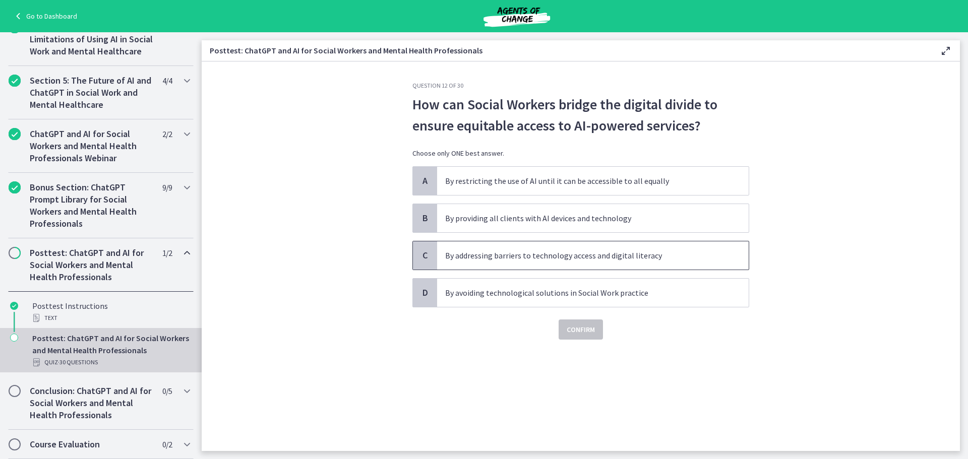
click at [532, 263] on span "By addressing barriers to technology access and digital literacy" at bounding box center [593, 256] width 312 height 28
click at [573, 320] on button "Confirm" at bounding box center [581, 330] width 44 height 20
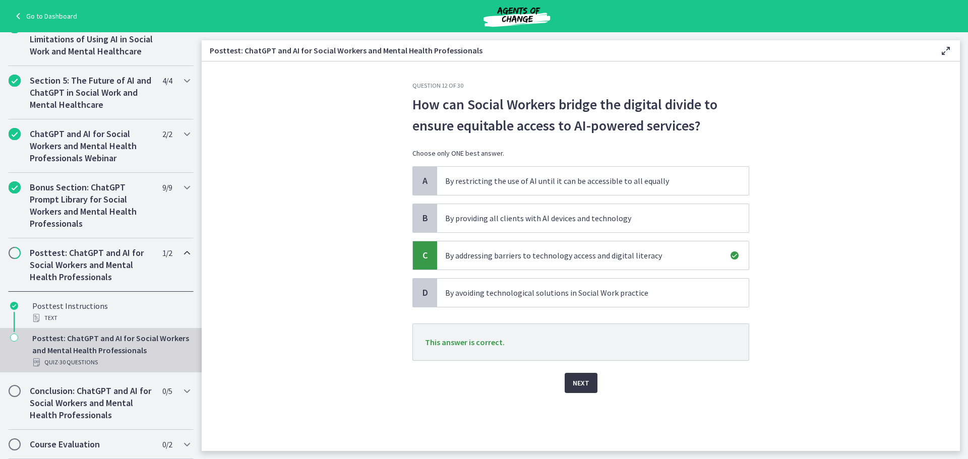
click at [586, 377] on button "Next" at bounding box center [581, 383] width 33 height 20
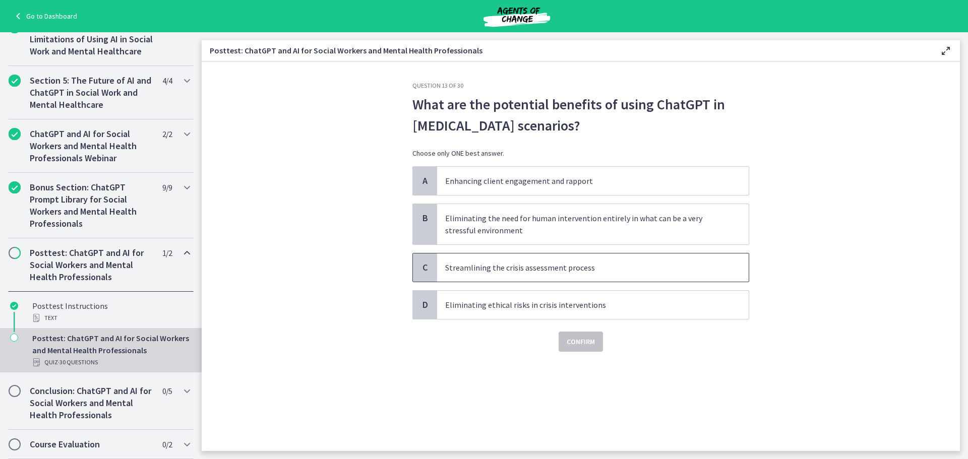
click at [482, 268] on p "Streamlining the crisis assessment process" at bounding box center [582, 268] width 275 height 12
click at [575, 346] on span "Confirm" at bounding box center [581, 342] width 28 height 12
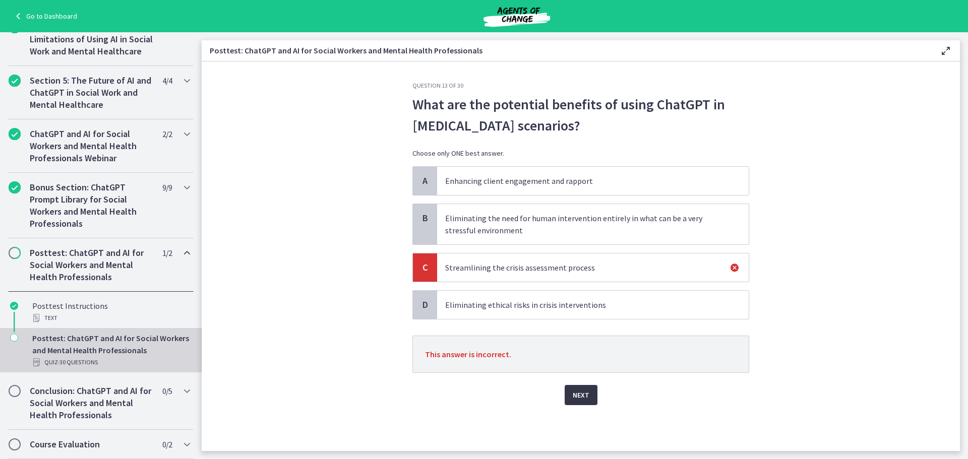
click at [582, 393] on span "Next" at bounding box center [581, 395] width 17 height 12
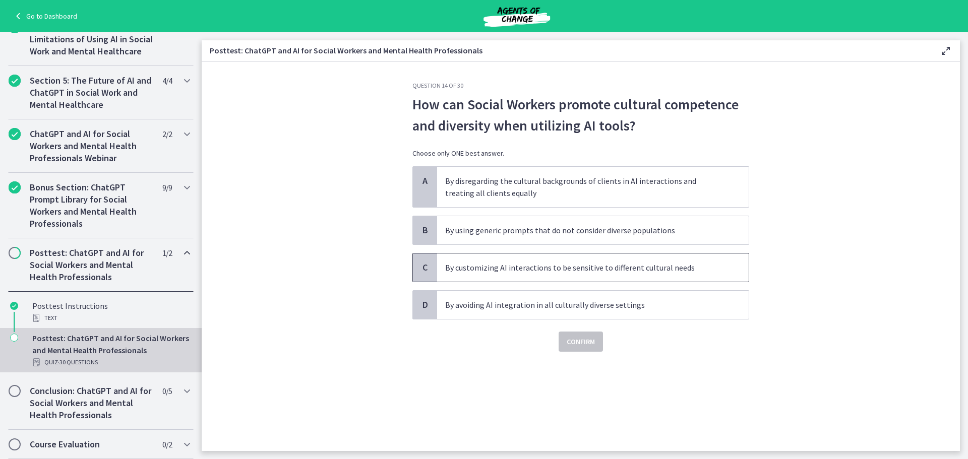
click at [593, 271] on p "By customizing AI interactions to be sensitive to different cultural needs" at bounding box center [582, 268] width 275 height 12
click at [586, 334] on button "Confirm" at bounding box center [581, 342] width 44 height 20
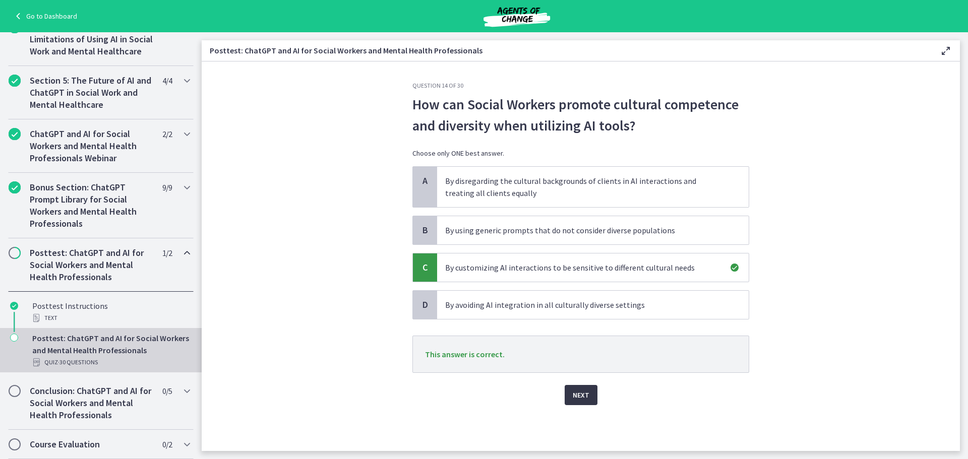
click at [579, 393] on span "Next" at bounding box center [581, 395] width 17 height 12
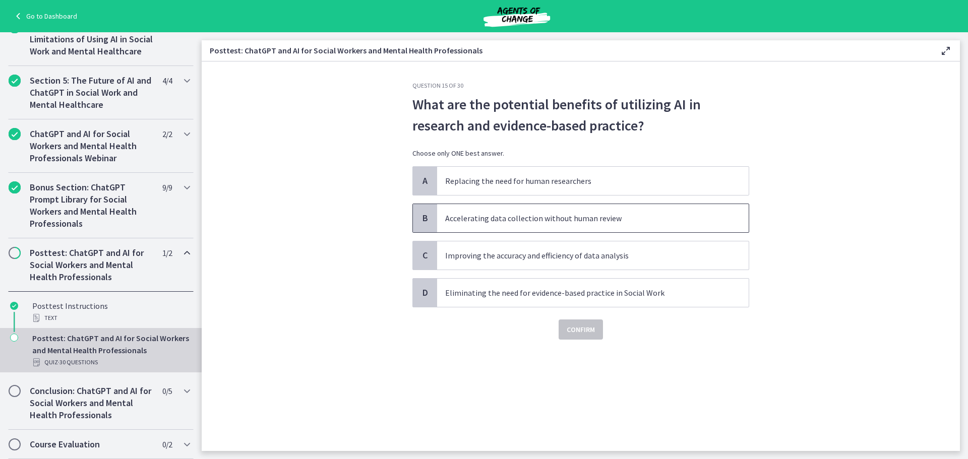
click at [540, 219] on p "Accelerating data collection without human review" at bounding box center [582, 218] width 275 height 12
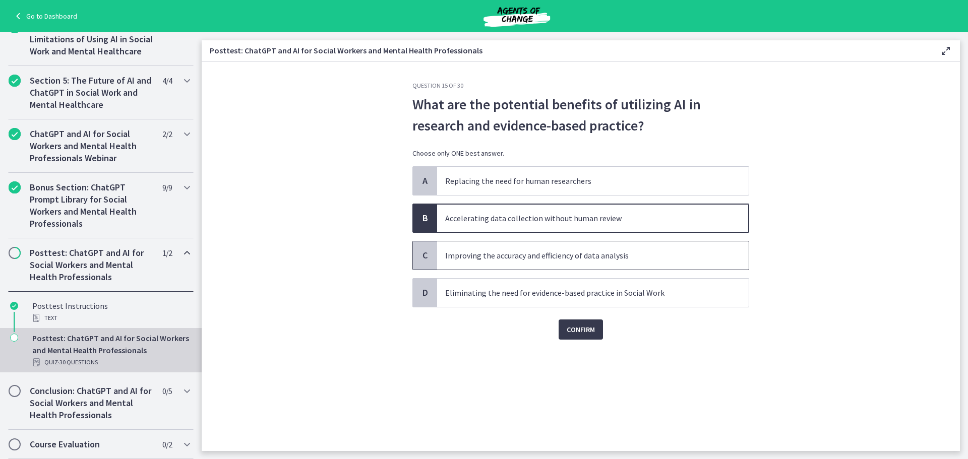
click at [491, 262] on span "Improving the accuracy and efficiency of data analysis" at bounding box center [593, 256] width 312 height 28
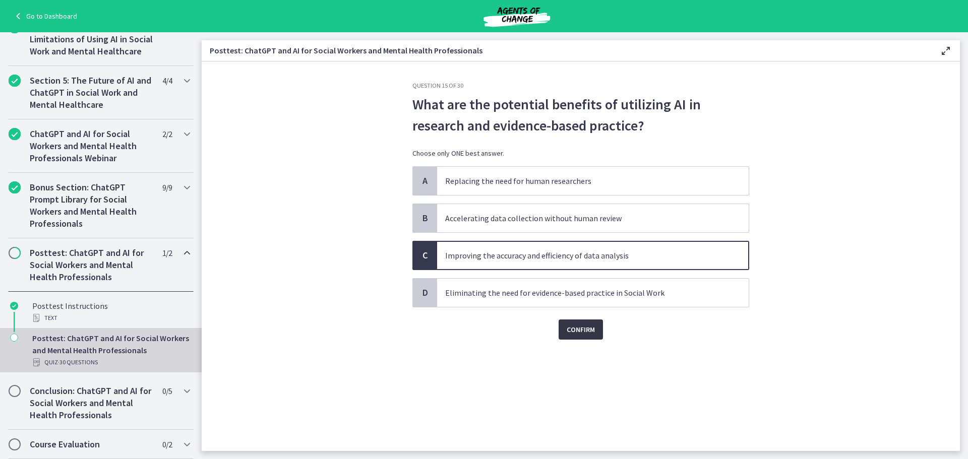
click at [574, 332] on span "Confirm" at bounding box center [581, 330] width 28 height 12
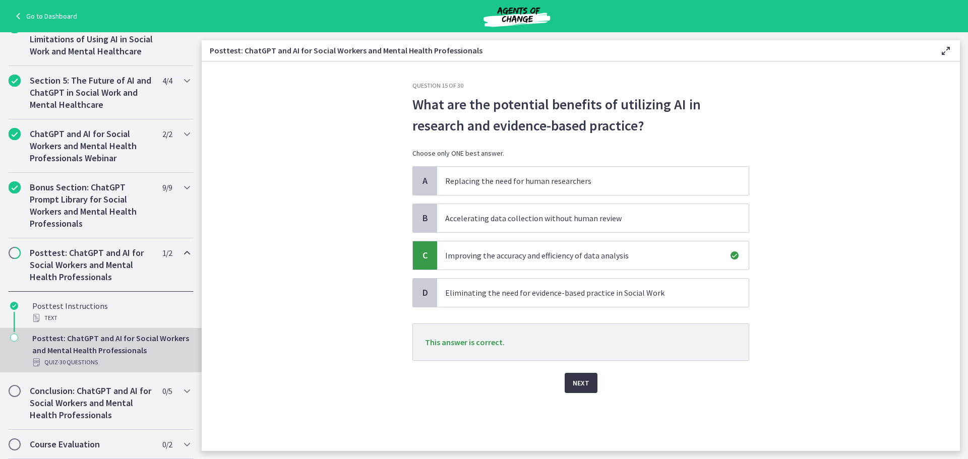
click at [585, 380] on span "Next" at bounding box center [581, 383] width 17 height 12
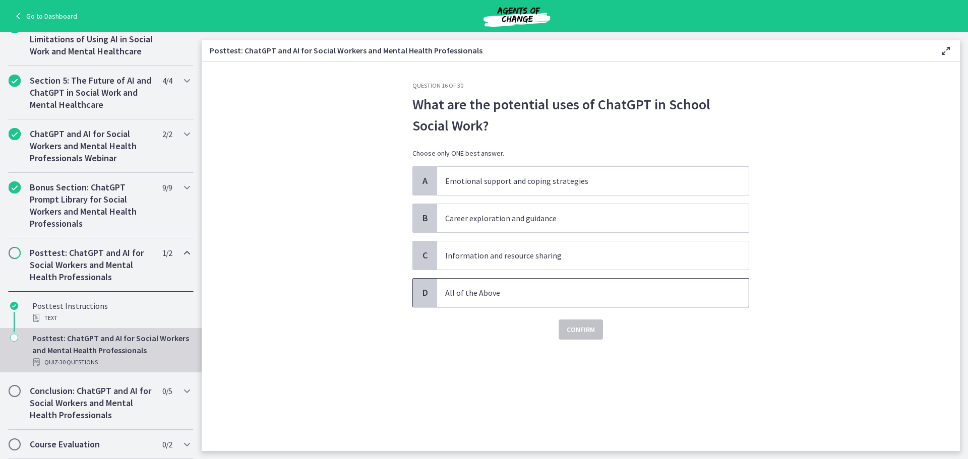
click at [502, 289] on p "All of the Above" at bounding box center [582, 293] width 275 height 12
click at [578, 333] on span "Confirm" at bounding box center [581, 330] width 28 height 12
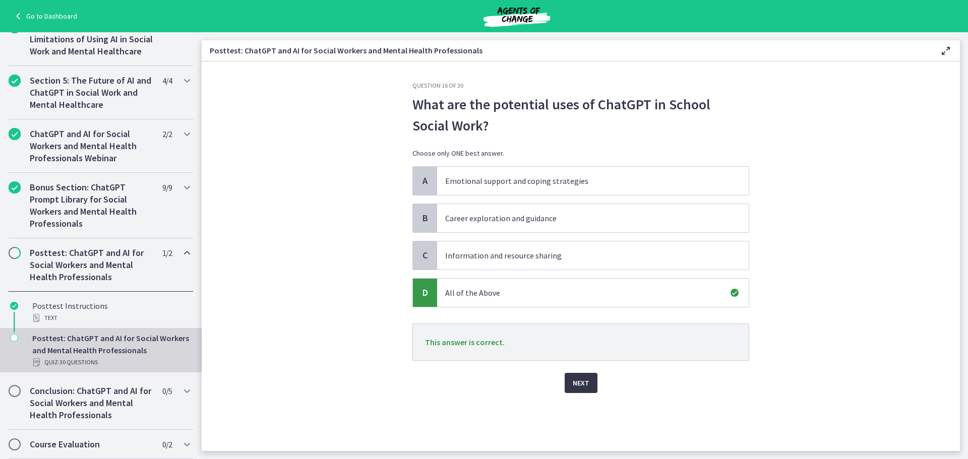
click at [582, 382] on span "Next" at bounding box center [581, 383] width 17 height 12
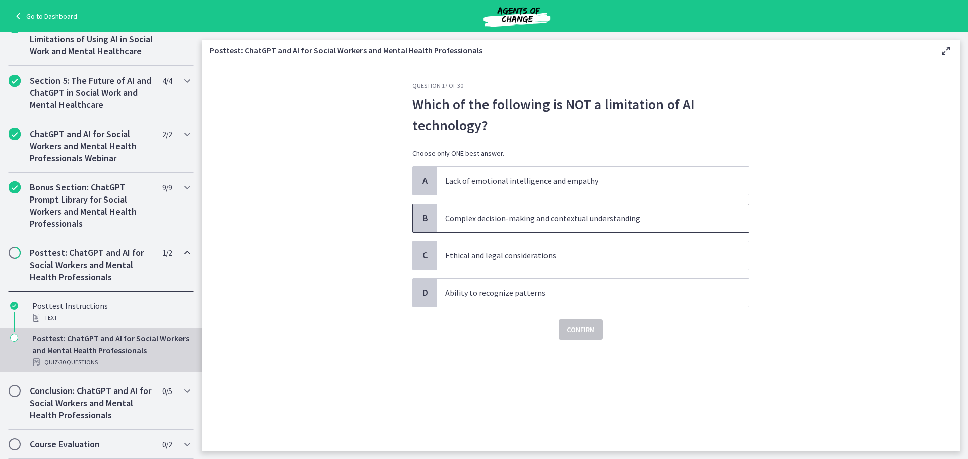
click at [485, 226] on span "Complex decision-making and contextual understanding" at bounding box center [593, 218] width 312 height 28
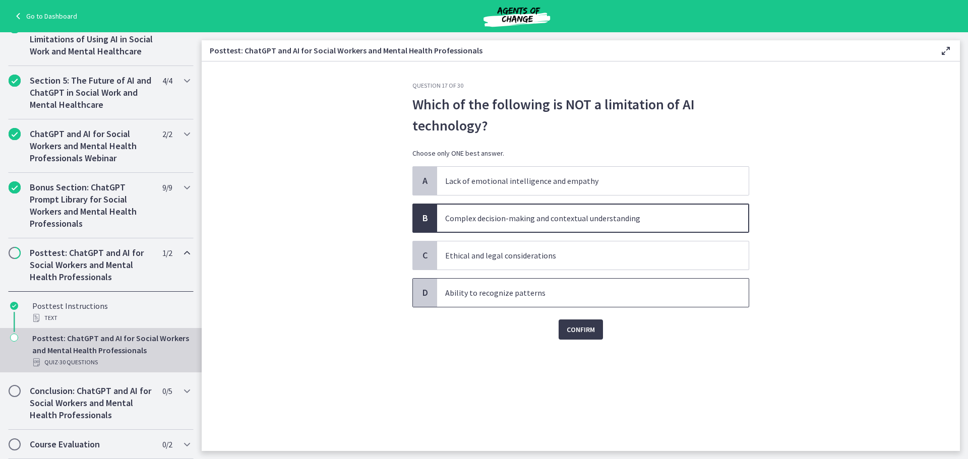
click at [497, 293] on p "Ability to recognize patterns" at bounding box center [582, 293] width 275 height 12
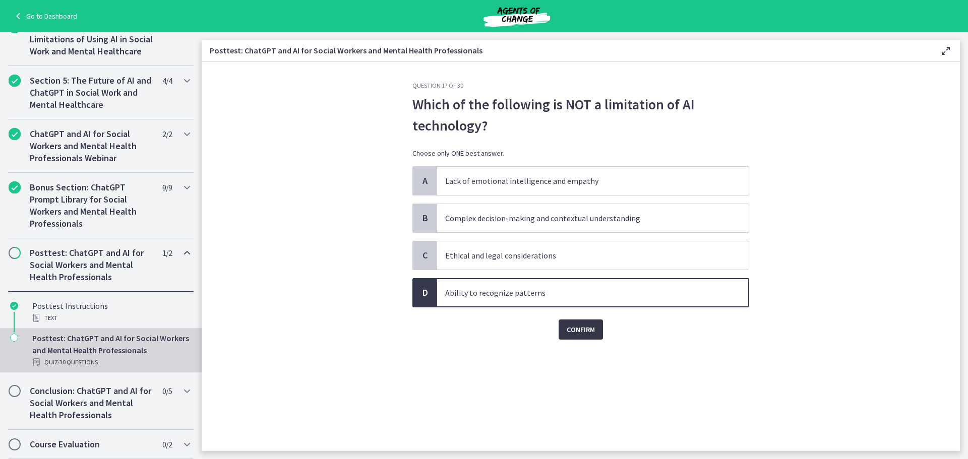
click at [566, 323] on button "Confirm" at bounding box center [581, 330] width 44 height 20
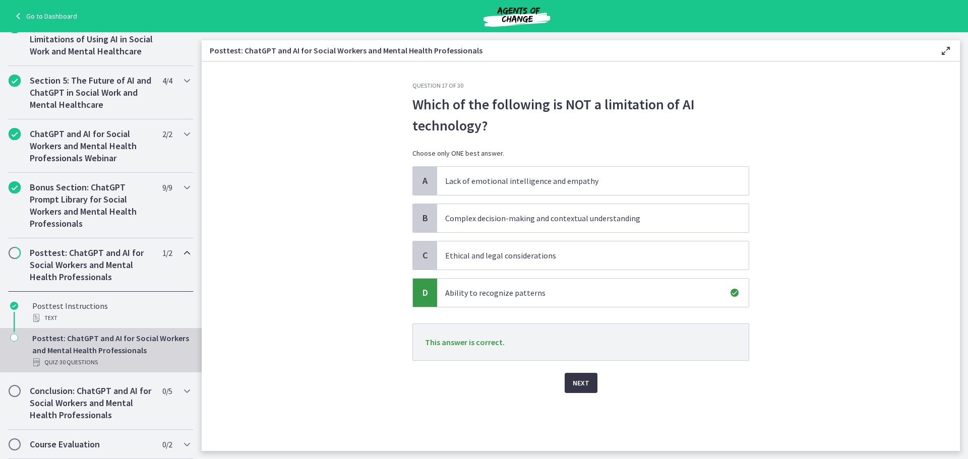
click at [583, 383] on span "Next" at bounding box center [581, 383] width 17 height 12
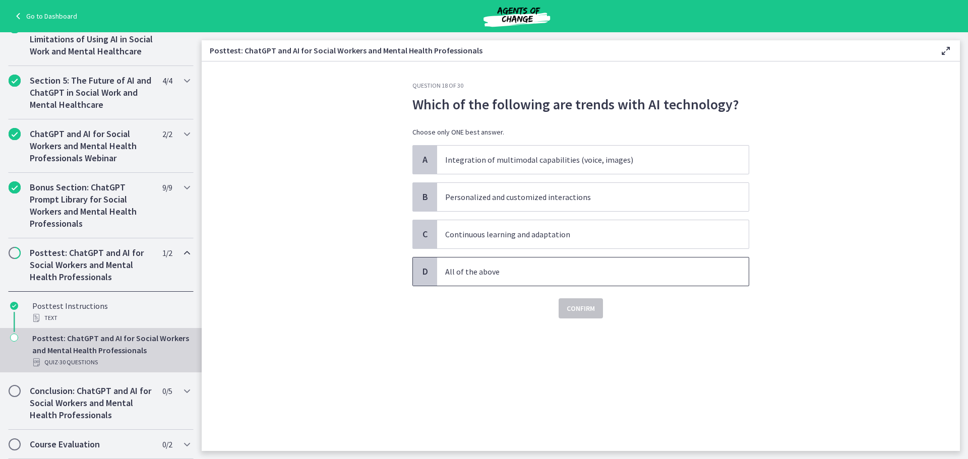
click at [489, 274] on p "All of the above" at bounding box center [582, 272] width 275 height 12
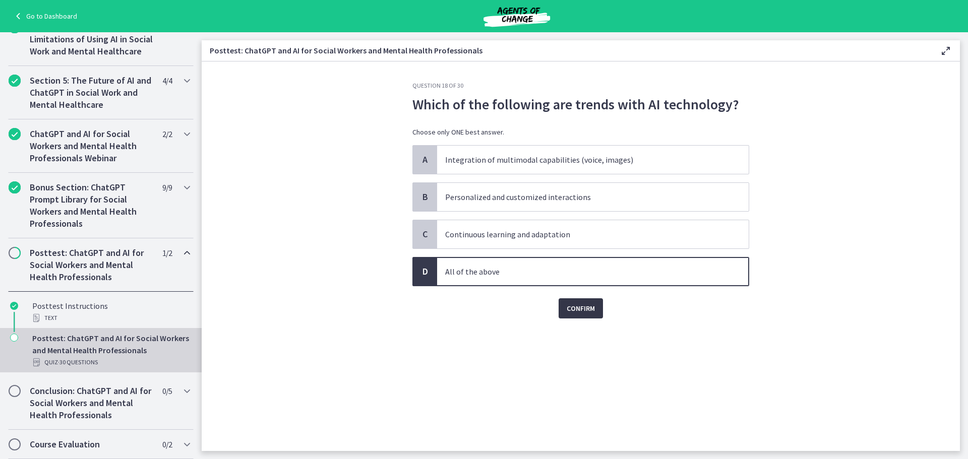
click at [582, 312] on span "Confirm" at bounding box center [581, 309] width 28 height 12
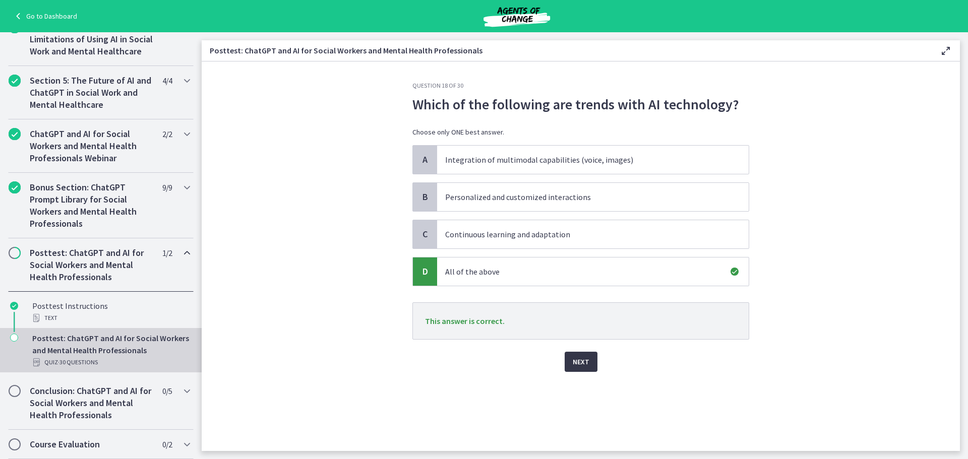
click at [580, 356] on span "Next" at bounding box center [581, 362] width 17 height 12
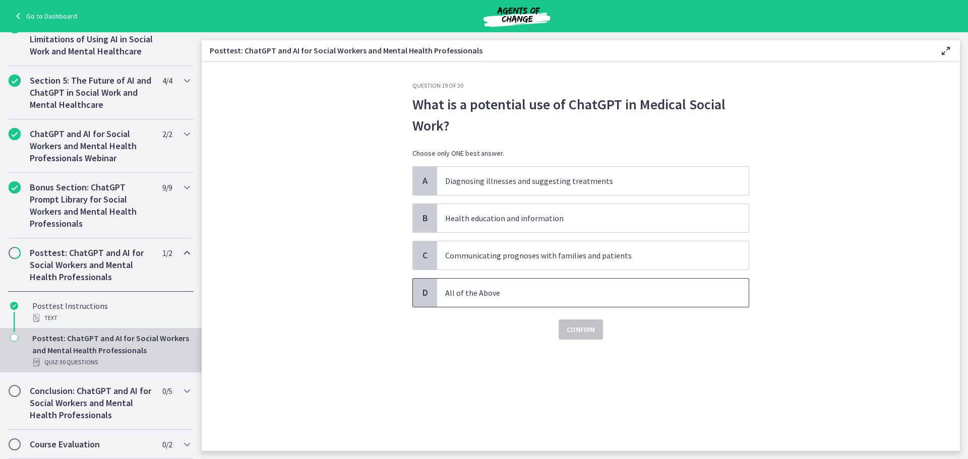
click at [505, 293] on p "All of the Above" at bounding box center [582, 293] width 275 height 12
click at [577, 333] on span "Confirm" at bounding box center [581, 330] width 28 height 12
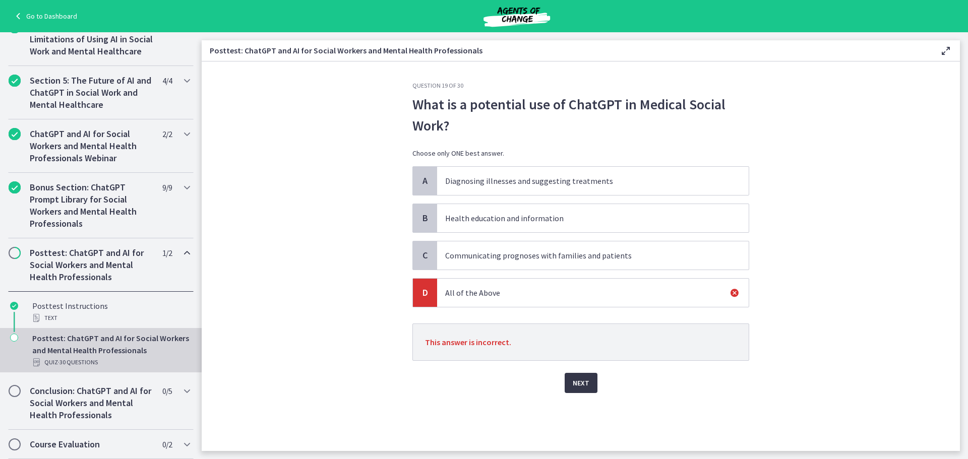
click at [586, 387] on span "Next" at bounding box center [581, 383] width 17 height 12
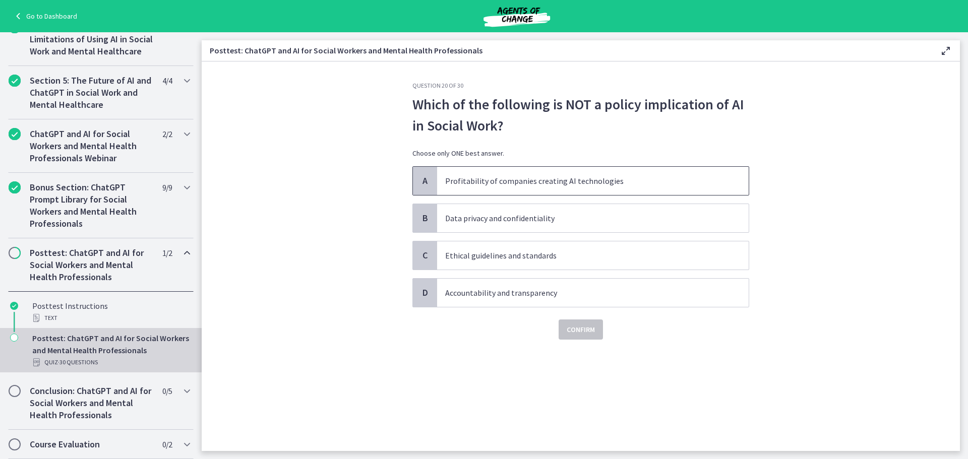
click at [483, 185] on p "Profitability of companies creating AI technologies" at bounding box center [582, 181] width 275 height 12
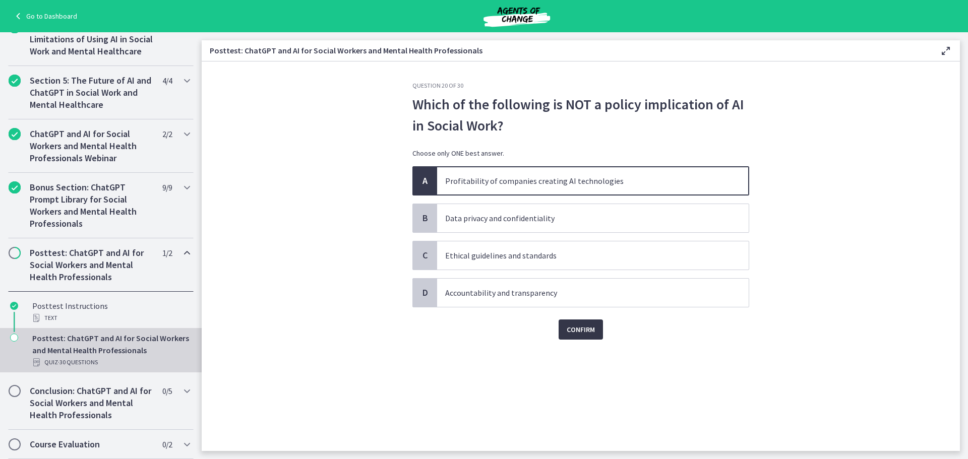
click at [595, 334] on button "Confirm" at bounding box center [581, 330] width 44 height 20
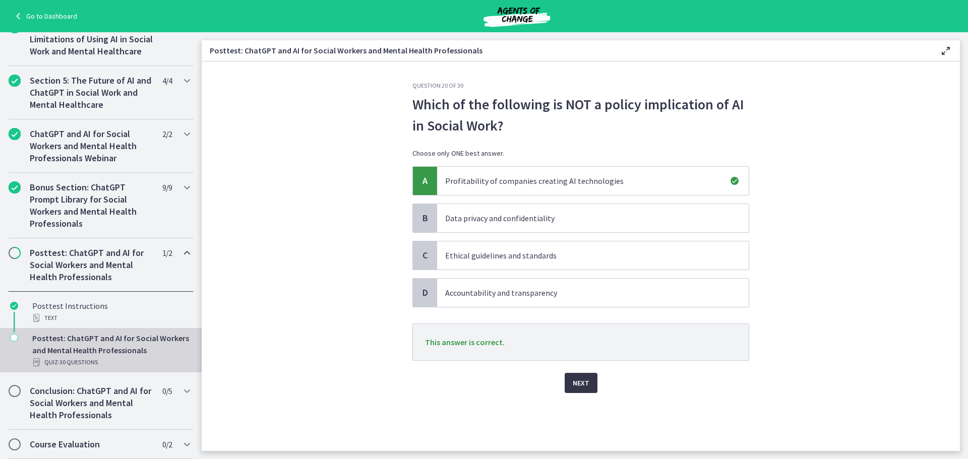
click at [586, 378] on span "Next" at bounding box center [581, 383] width 17 height 12
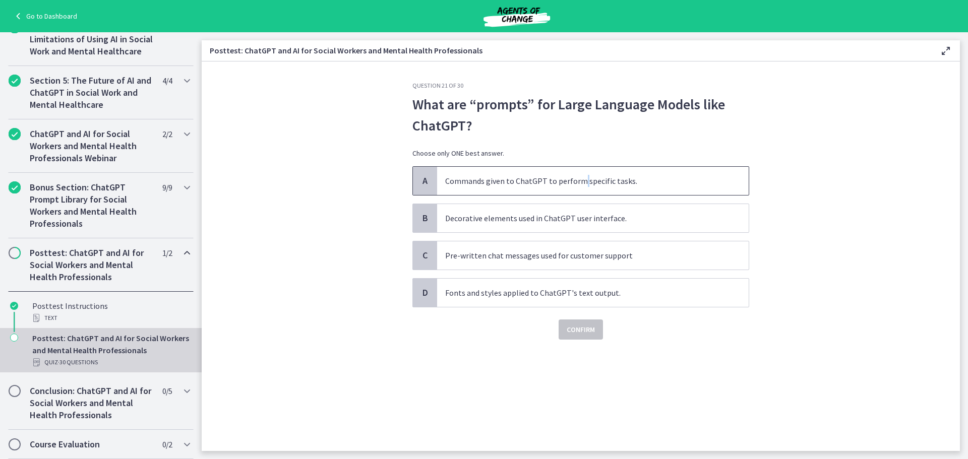
click at [582, 182] on p "Commands given to ChatGPT to perform specific tasks." at bounding box center [582, 181] width 275 height 12
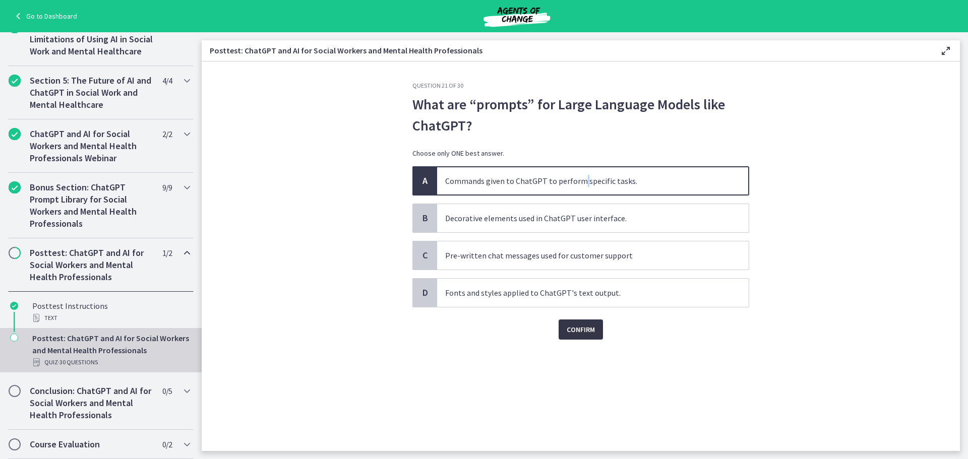
click at [581, 333] on span "Confirm" at bounding box center [581, 330] width 28 height 12
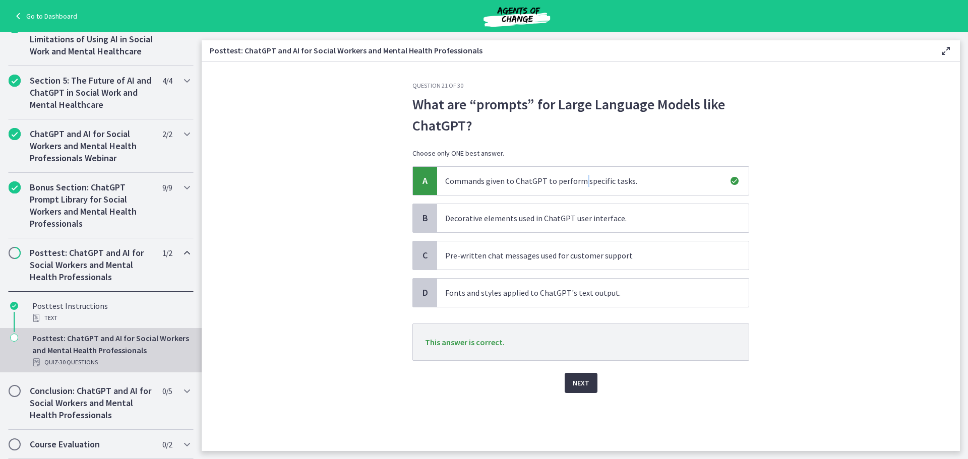
click at [590, 385] on button "Next" at bounding box center [581, 383] width 33 height 20
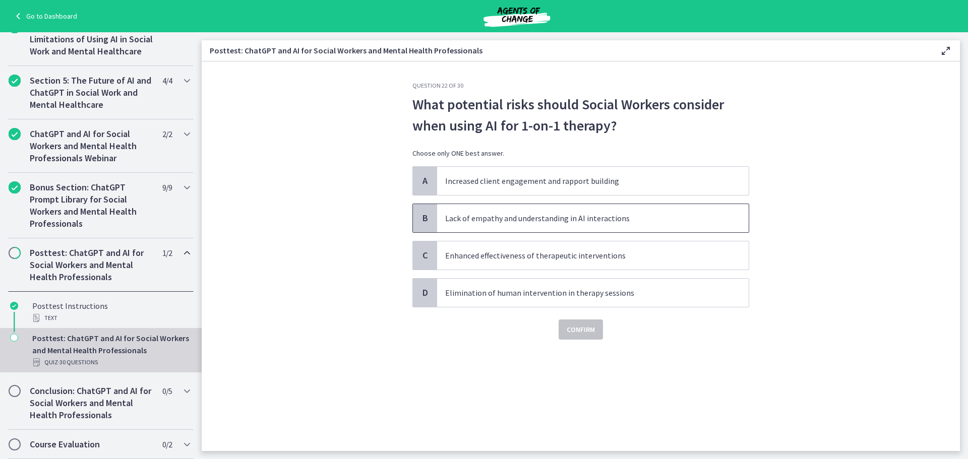
click at [486, 217] on p "Lack of empathy and understanding in AI interactions" at bounding box center [582, 218] width 275 height 12
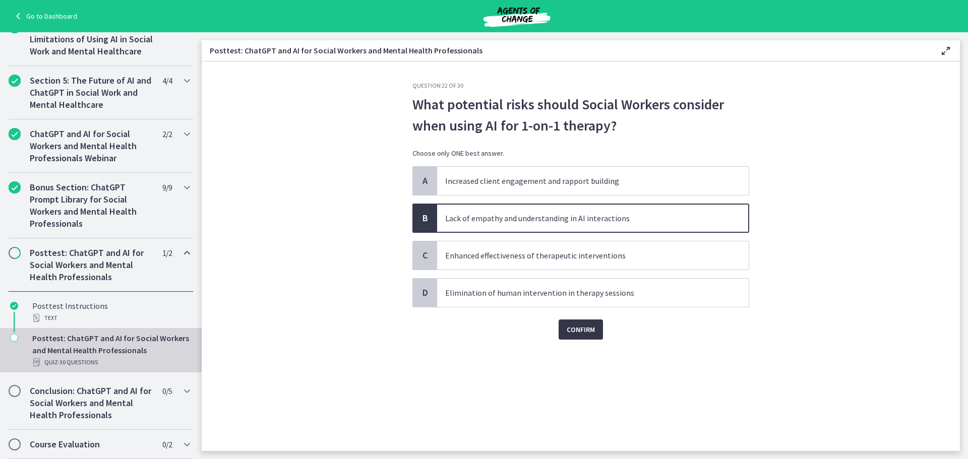
click at [582, 327] on span "Confirm" at bounding box center [581, 330] width 28 height 12
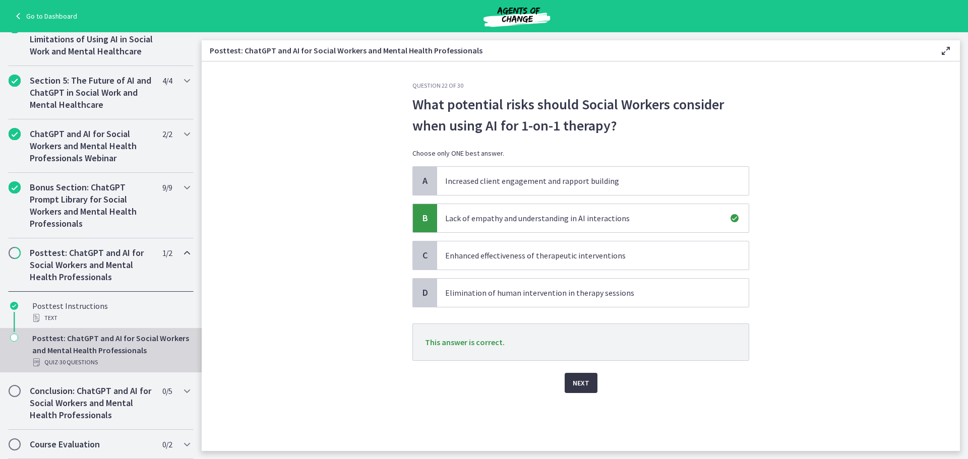
click at [577, 383] on span "Next" at bounding box center [581, 383] width 17 height 12
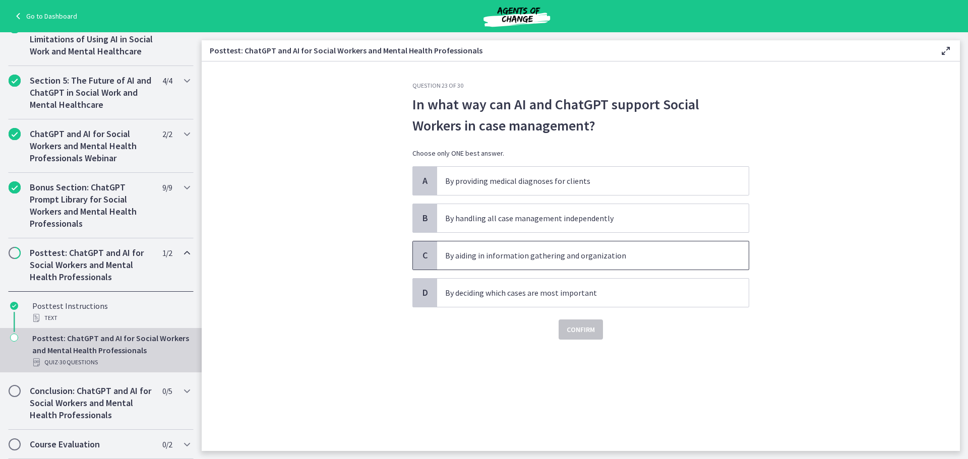
click at [509, 264] on span "By aiding in information gathering and organization" at bounding box center [593, 256] width 312 height 28
click at [570, 333] on span "Confirm" at bounding box center [581, 330] width 28 height 12
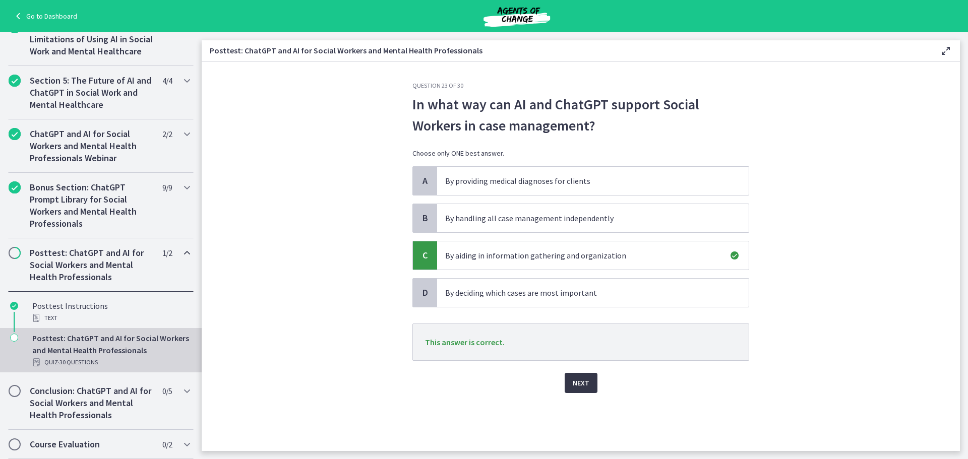
click at [582, 388] on span "Next" at bounding box center [581, 383] width 17 height 12
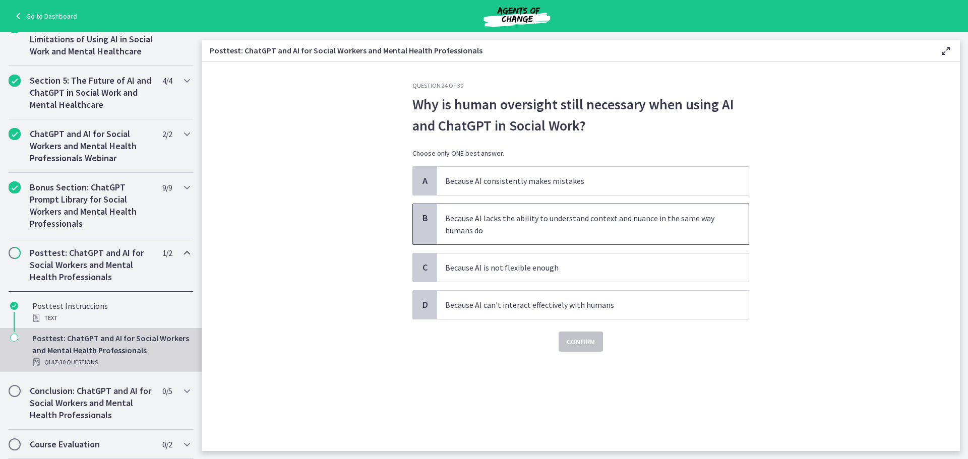
click at [523, 222] on p "Because AI lacks the ability to understand context and nuance in the same way h…" at bounding box center [582, 224] width 275 height 24
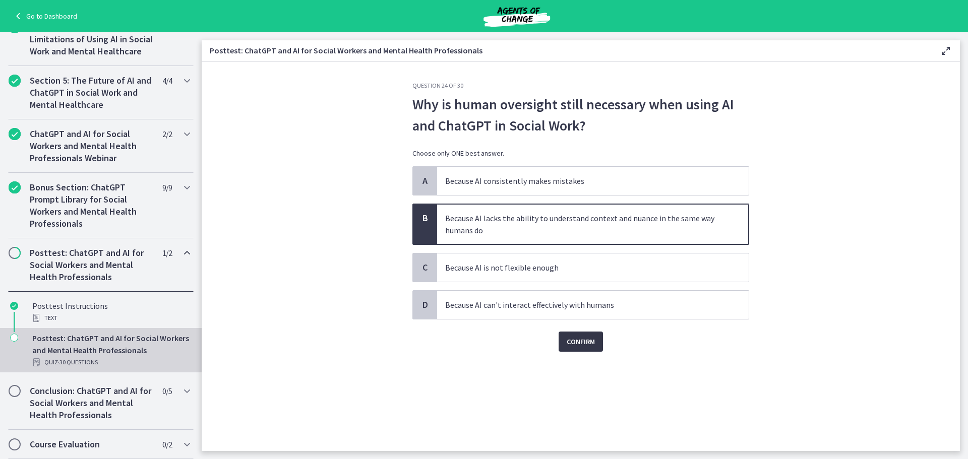
click at [574, 343] on span "Confirm" at bounding box center [581, 342] width 28 height 12
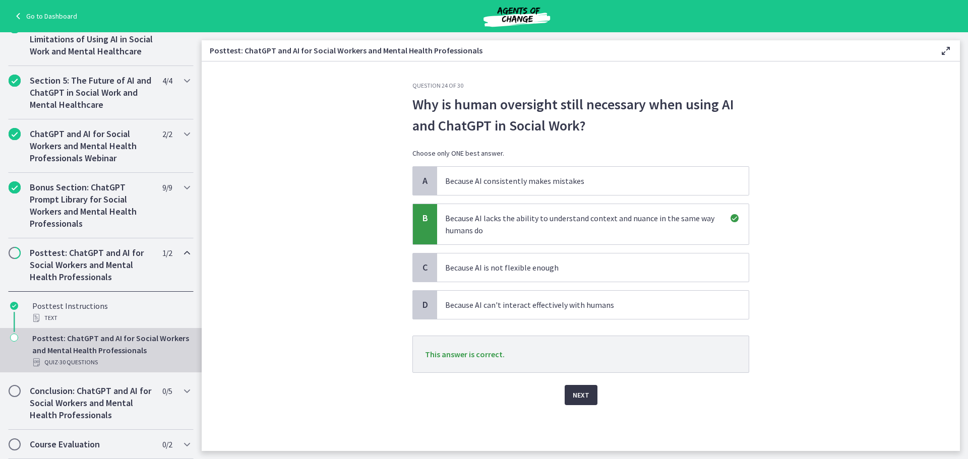
click at [589, 397] on button "Next" at bounding box center [581, 395] width 33 height 20
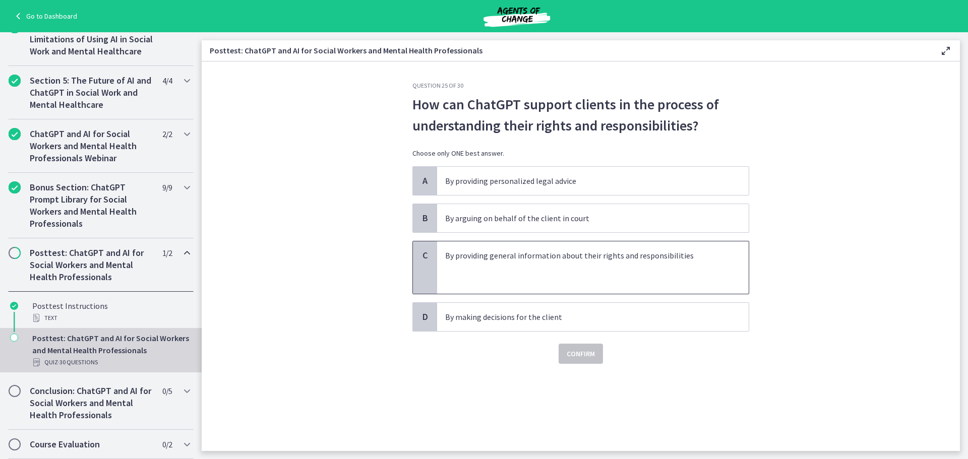
click at [515, 275] on p at bounding box center [582, 280] width 275 height 12
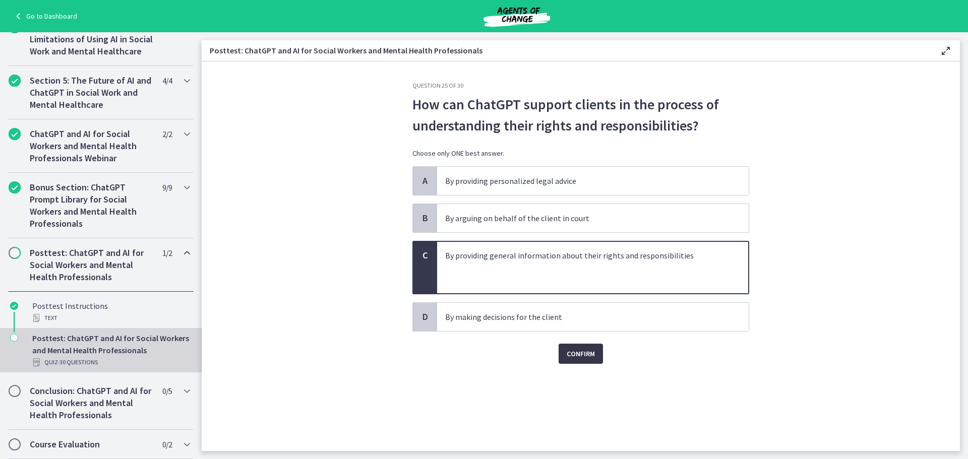
click at [586, 357] on span "Confirm" at bounding box center [581, 354] width 28 height 12
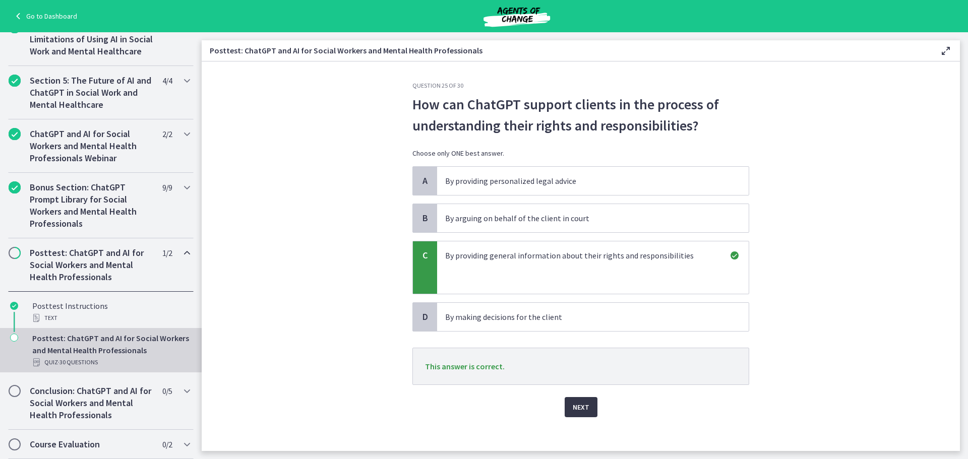
click at [584, 410] on span "Next" at bounding box center [581, 407] width 17 height 12
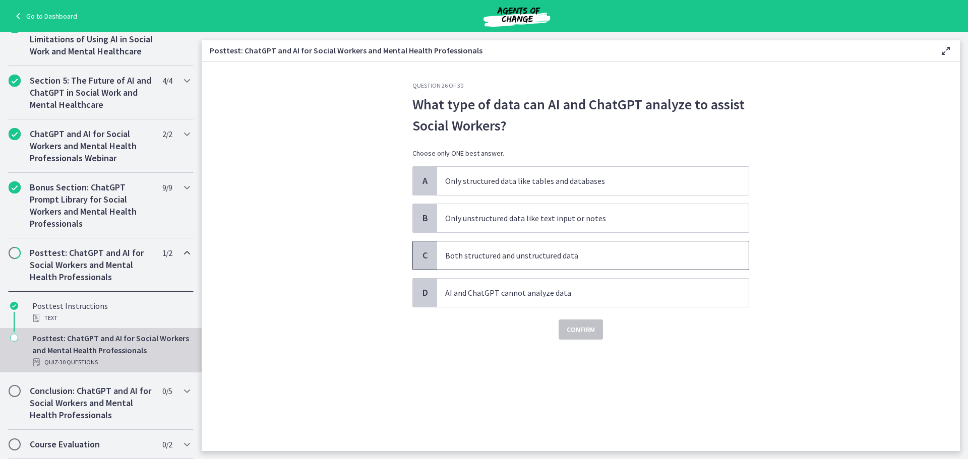
click at [550, 255] on p "Both structured and unstructured data" at bounding box center [582, 256] width 275 height 12
click at [585, 332] on span "Confirm" at bounding box center [581, 330] width 28 height 12
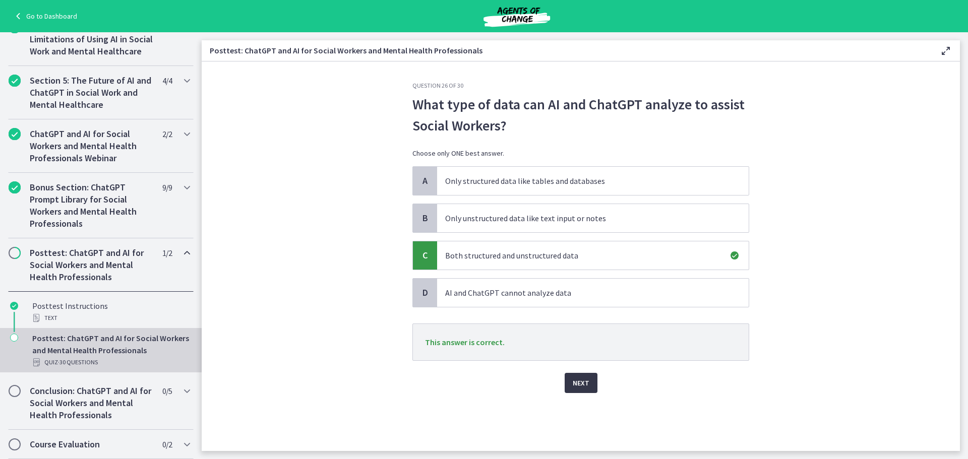
click at [584, 382] on span "Next" at bounding box center [581, 383] width 17 height 12
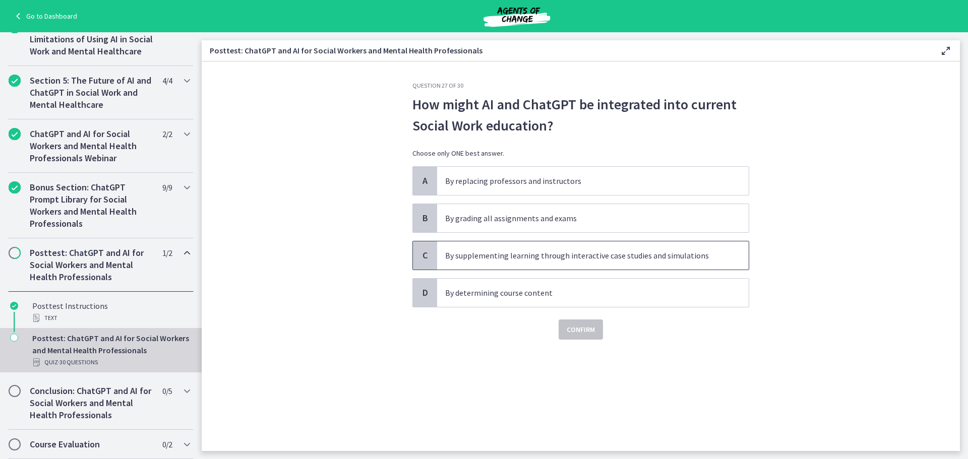
click at [473, 259] on p "By supplementing learning through interactive case studies and simulations" at bounding box center [582, 256] width 275 height 12
click at [585, 333] on span "Confirm" at bounding box center [581, 330] width 28 height 12
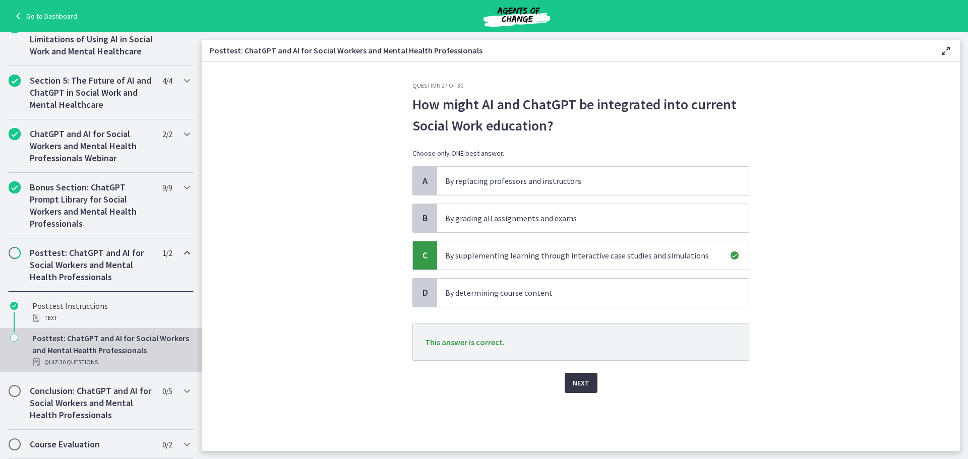
click at [579, 378] on span "Next" at bounding box center [581, 383] width 17 height 12
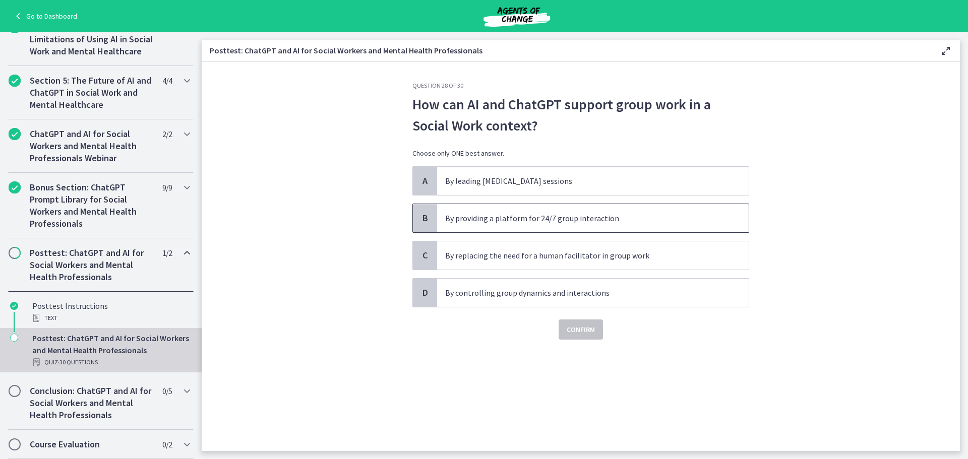
click at [562, 220] on p "By providing a platform for 24/7 group interaction" at bounding box center [582, 218] width 275 height 12
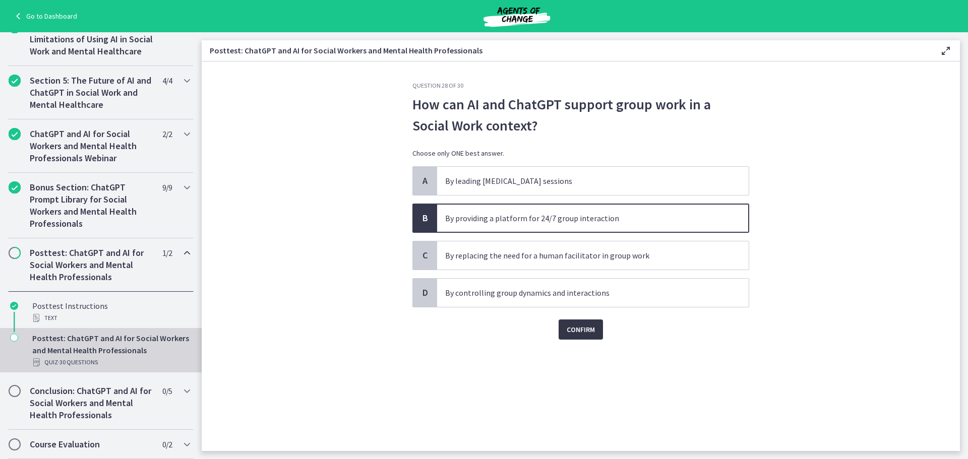
click at [573, 322] on button "Confirm" at bounding box center [581, 330] width 44 height 20
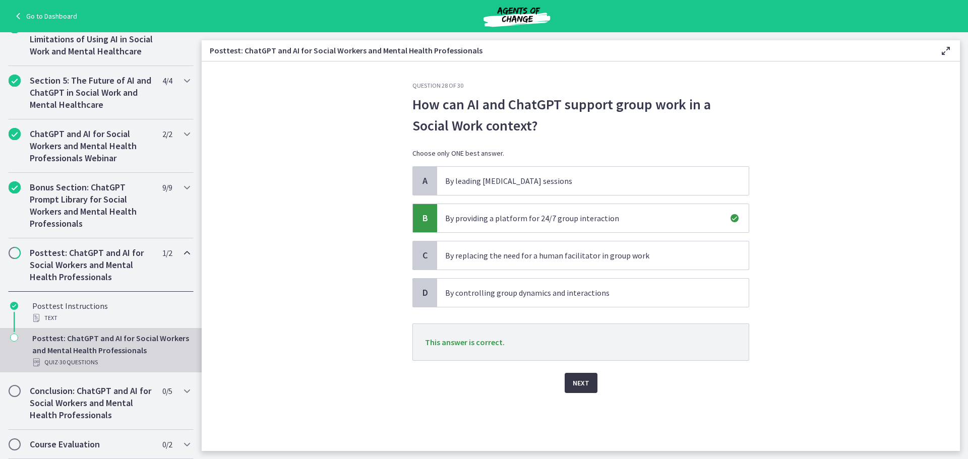
click at [571, 381] on button "Next" at bounding box center [581, 383] width 33 height 20
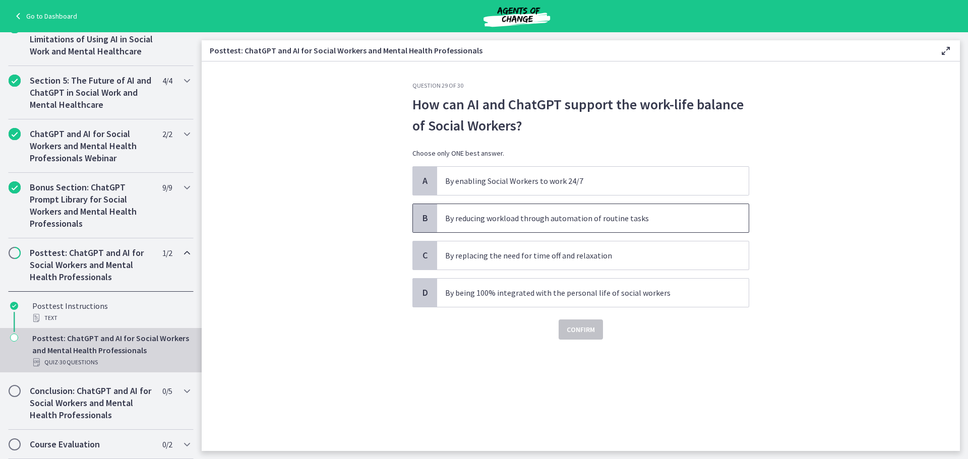
click at [581, 219] on p "By reducing workload through automation of routine tasks" at bounding box center [582, 218] width 275 height 12
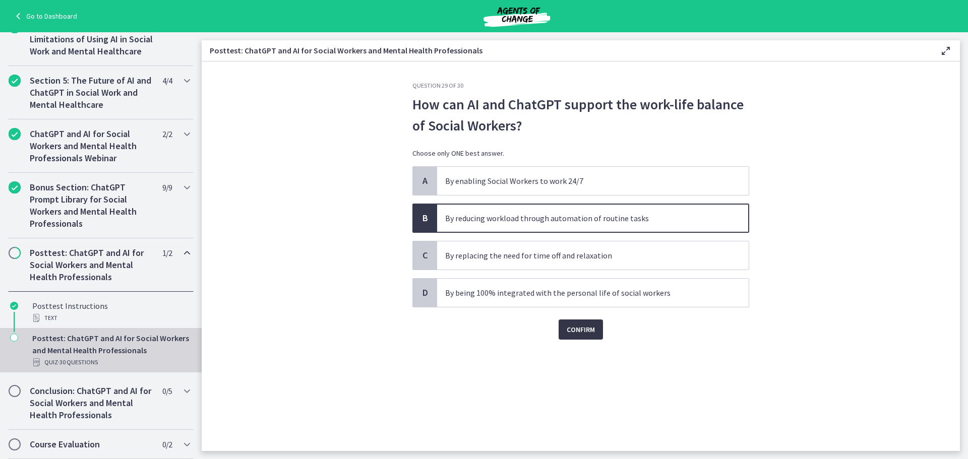
click at [590, 322] on button "Confirm" at bounding box center [581, 330] width 44 height 20
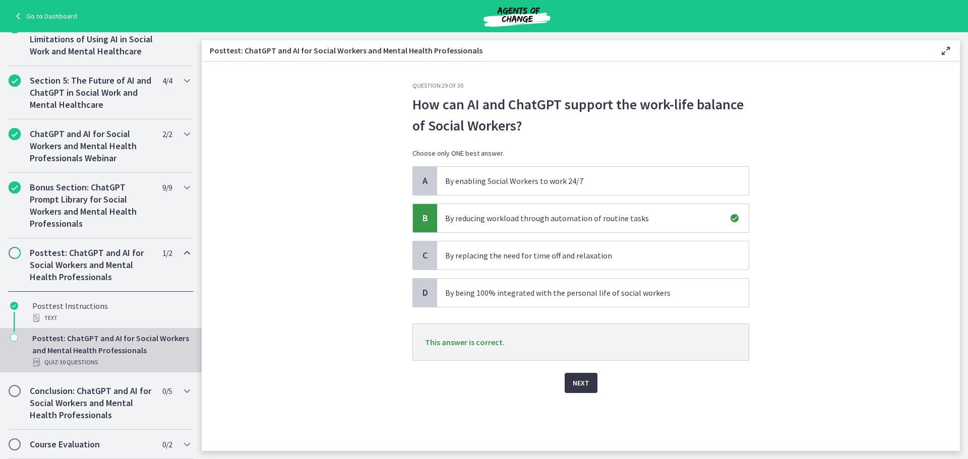
click at [589, 387] on button "Next" at bounding box center [581, 383] width 33 height 20
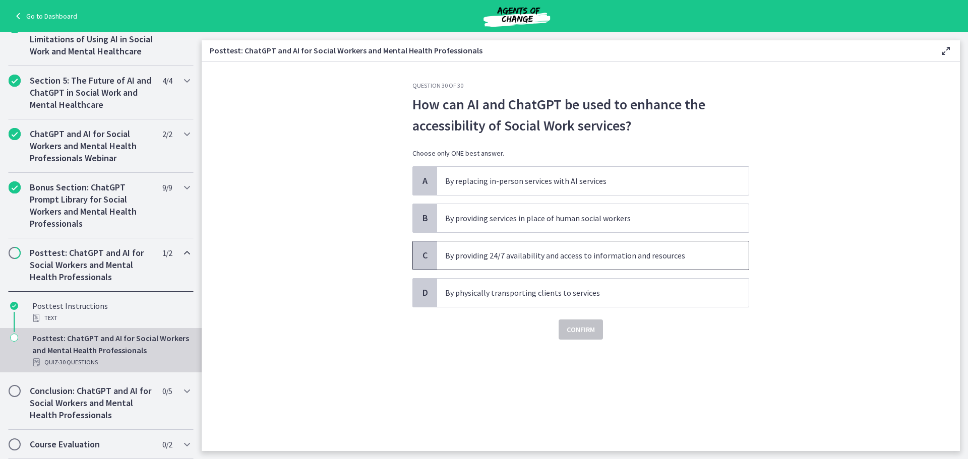
click at [524, 261] on p "By providing 24/7 availability and access to information and resources" at bounding box center [582, 256] width 275 height 12
click at [579, 334] on span "Confirm" at bounding box center [581, 330] width 28 height 12
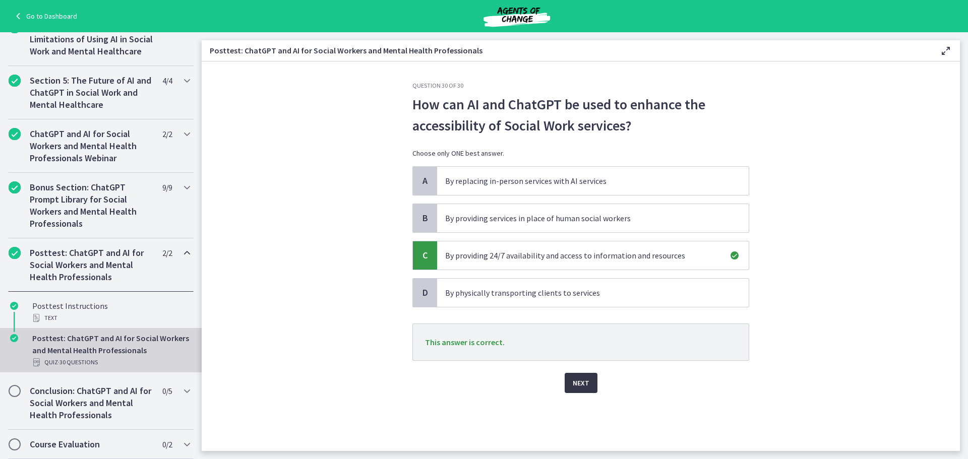
click at [594, 381] on button "Next" at bounding box center [581, 383] width 33 height 20
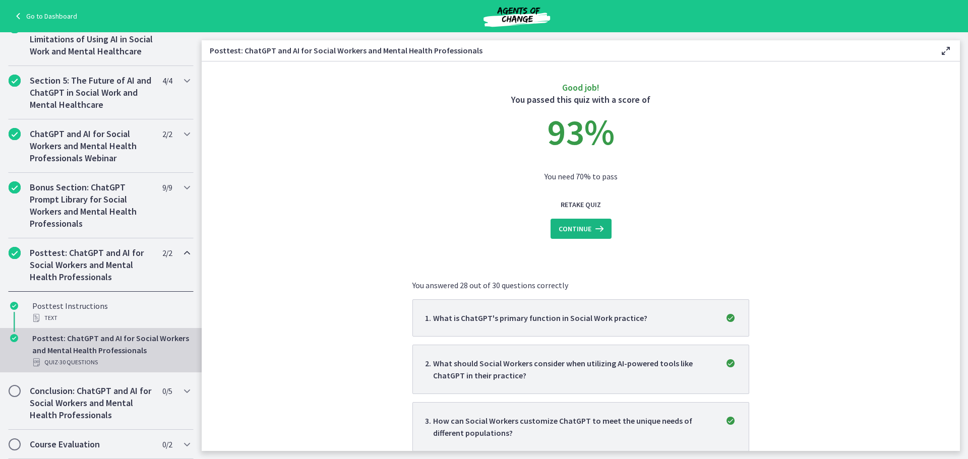
click at [574, 229] on span "Continue" at bounding box center [575, 229] width 33 height 12
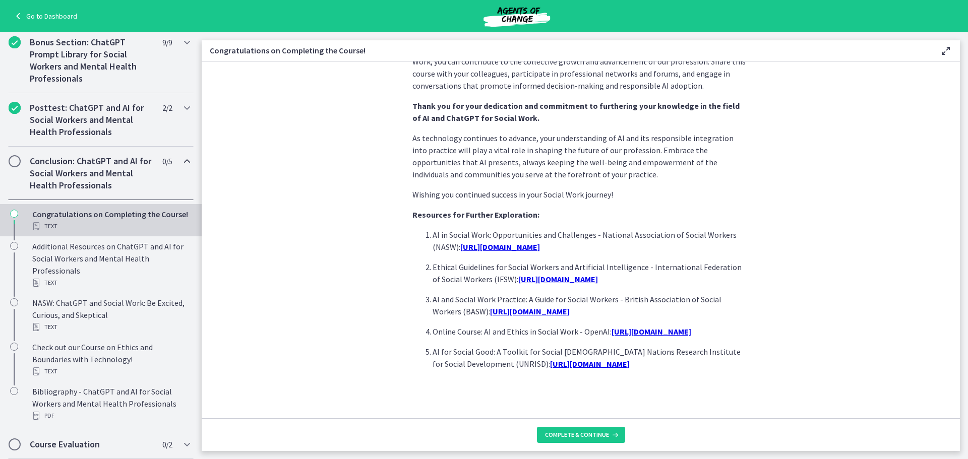
scroll to position [819, 0]
click at [585, 437] on span "Complete & continue" at bounding box center [577, 435] width 64 height 8
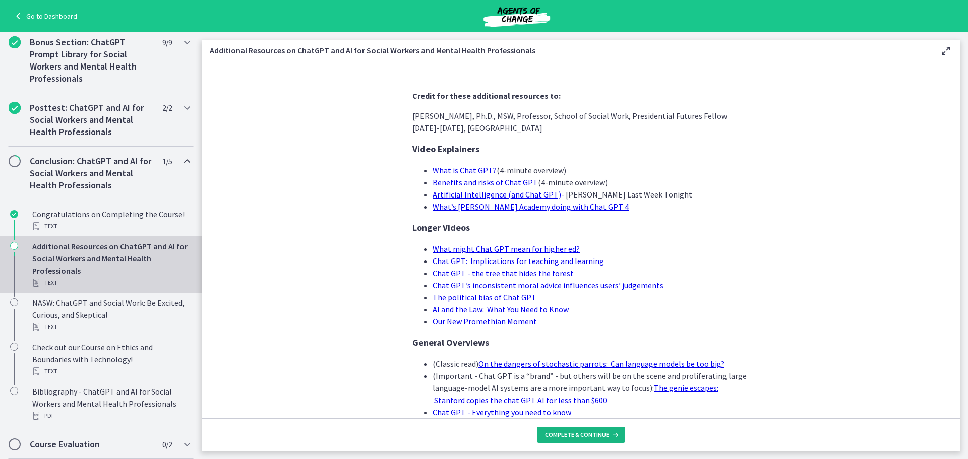
click at [585, 437] on span "Complete & continue" at bounding box center [577, 435] width 64 height 8
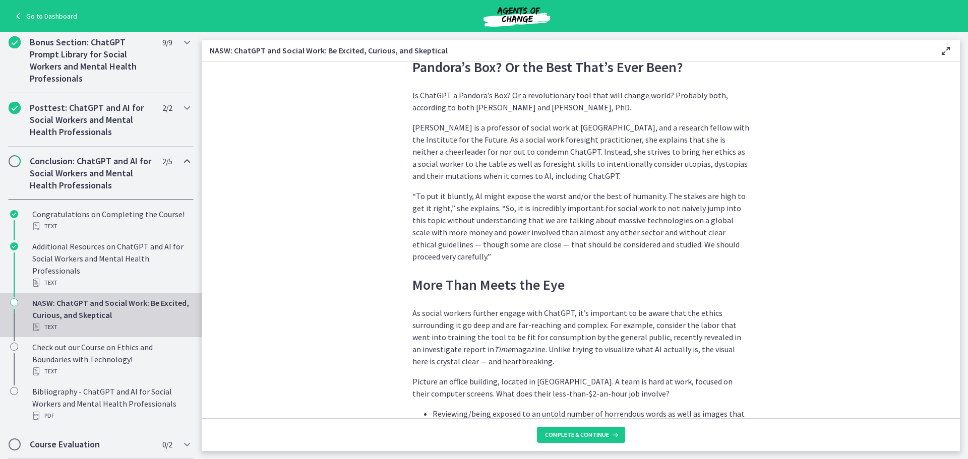
scroll to position [1160, 0]
click at [566, 436] on span "Complete & continue" at bounding box center [577, 435] width 64 height 8
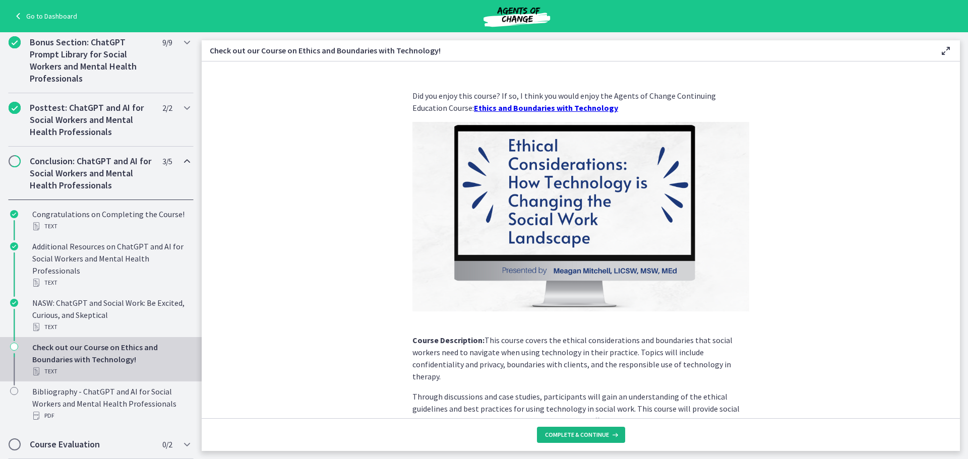
click at [566, 436] on span "Complete & continue" at bounding box center [577, 435] width 64 height 8
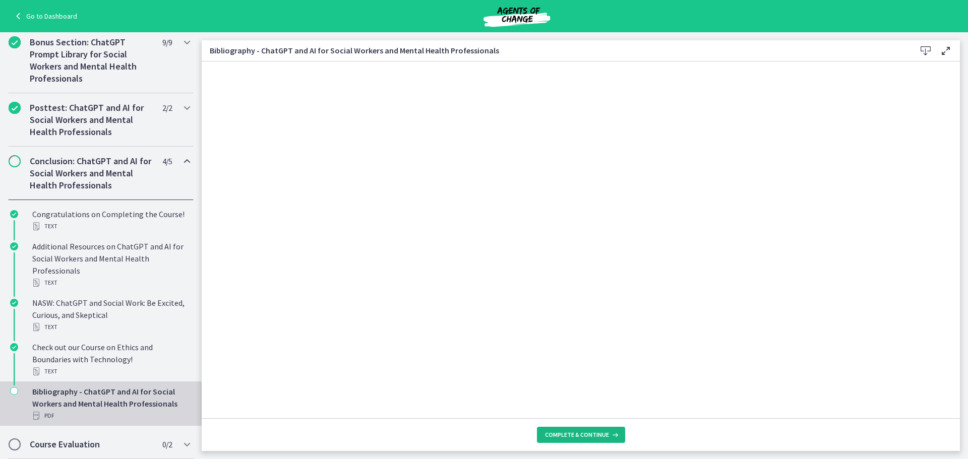
click at [566, 436] on span "Complete & continue" at bounding box center [577, 435] width 64 height 8
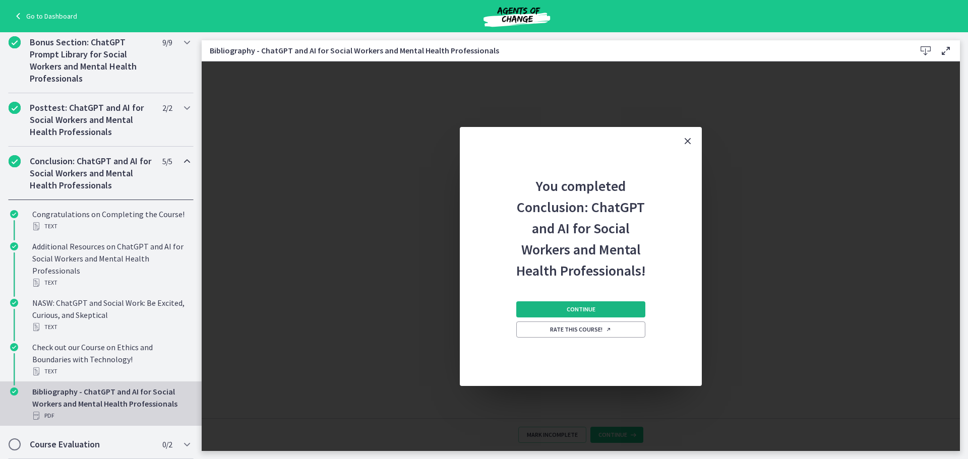
click at [580, 309] on span "Continue" at bounding box center [581, 310] width 29 height 8
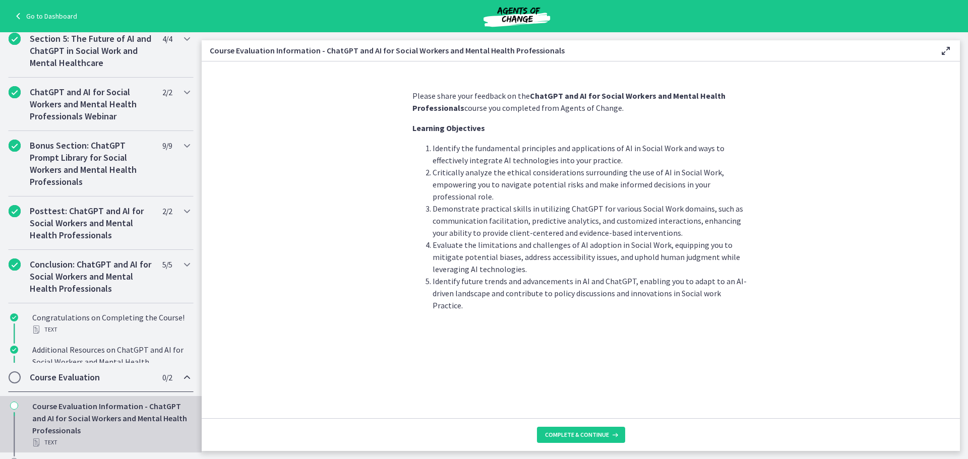
scroll to position [400, 0]
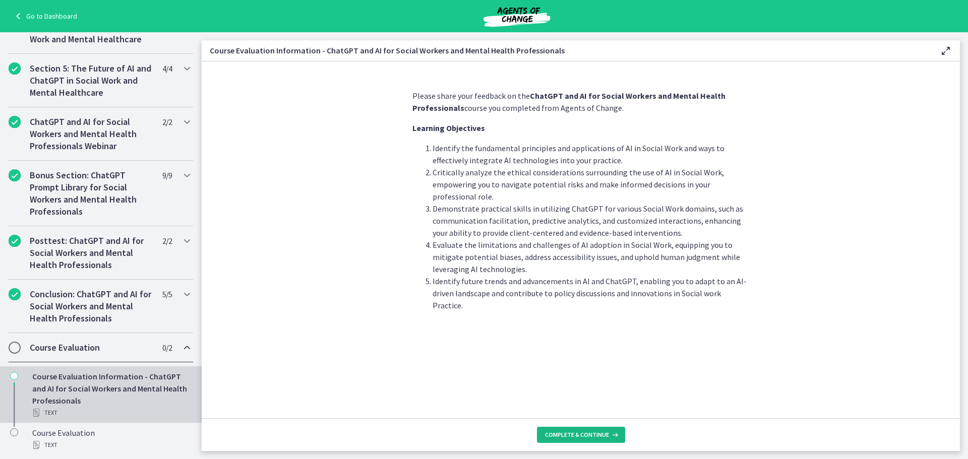
click at [575, 433] on span "Complete & continue" at bounding box center [577, 435] width 64 height 8
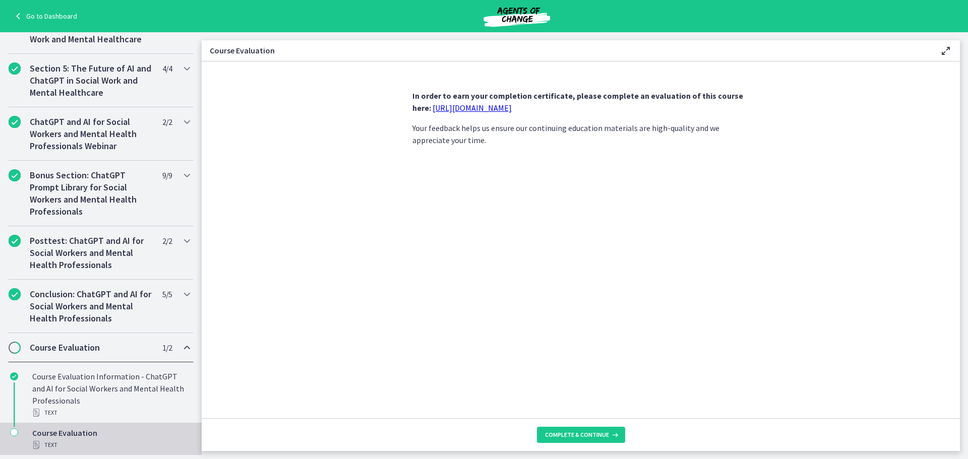
click at [500, 110] on link "[URL][DOMAIN_NAME]" at bounding box center [472, 108] width 79 height 10
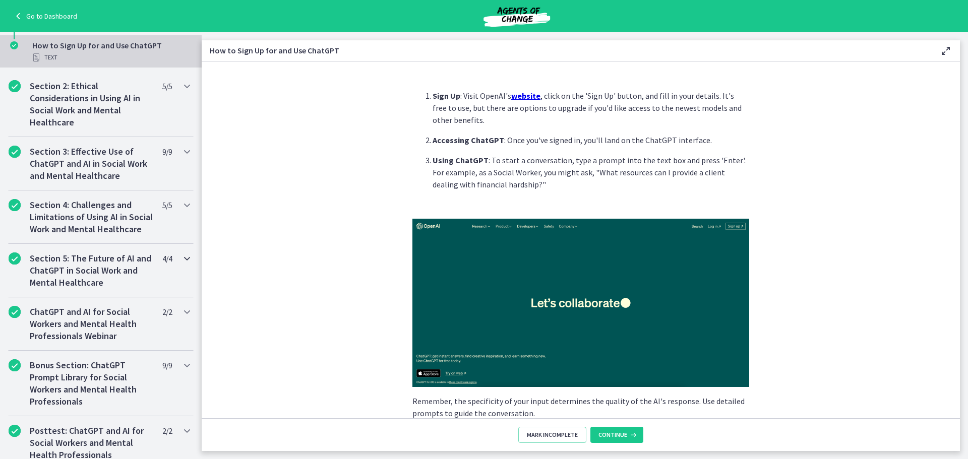
scroll to position [408, 0]
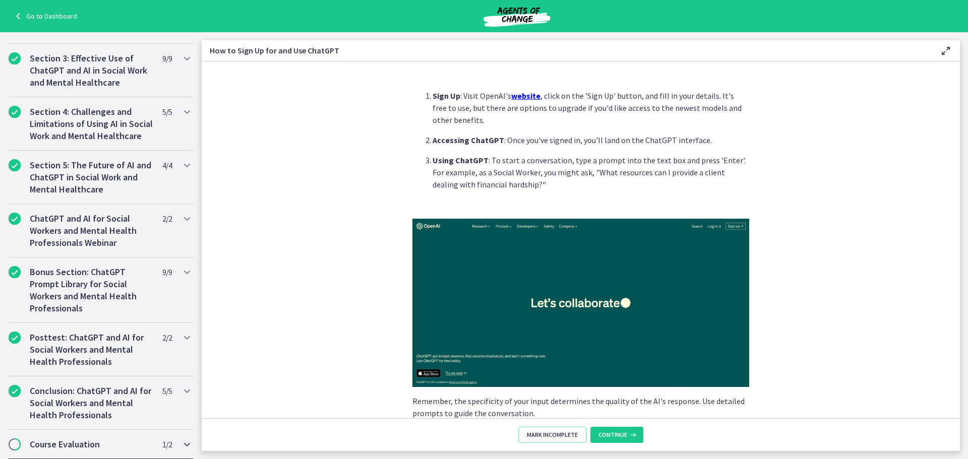
click at [89, 440] on h2 "Course Evaluation" at bounding box center [91, 445] width 123 height 12
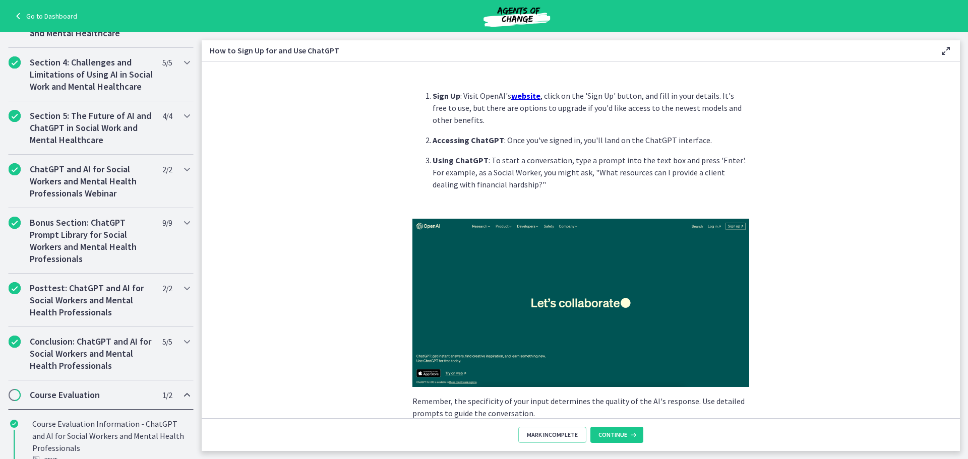
scroll to position [400, 0]
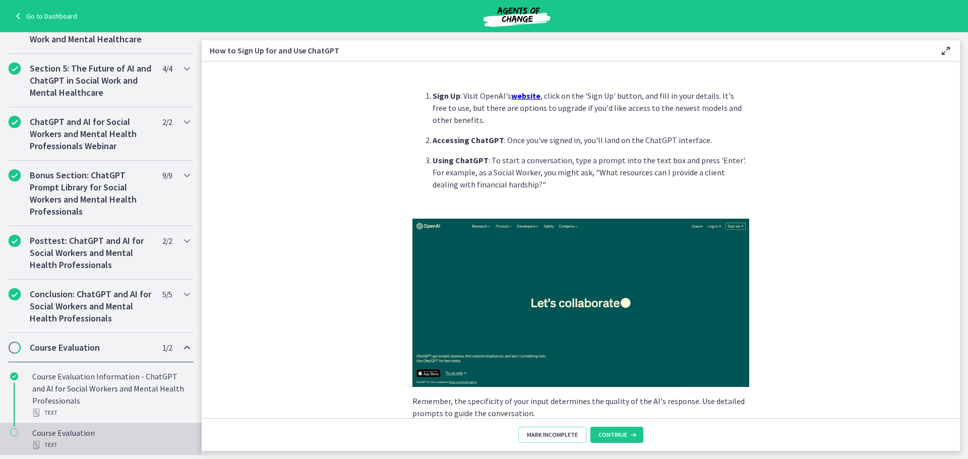
click at [99, 441] on div "Text" at bounding box center [110, 445] width 157 height 12
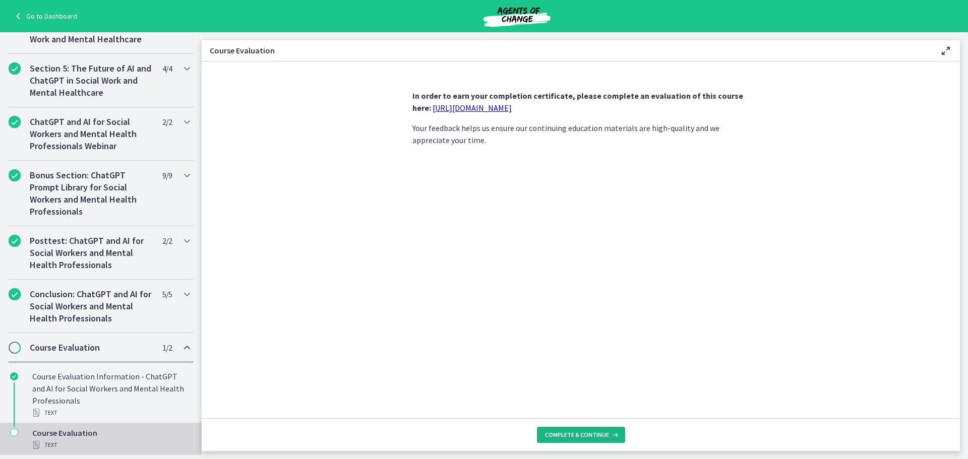
click at [567, 435] on span "Complete & continue" at bounding box center [577, 435] width 64 height 8
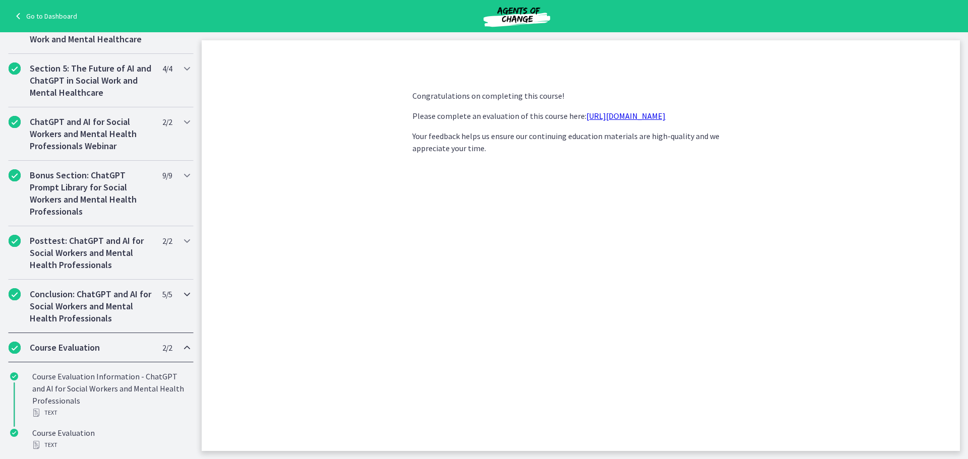
click at [82, 308] on h2 "Conclusion: ChatGPT and AI for Social Workers and Mental Health Professionals" at bounding box center [91, 306] width 123 height 36
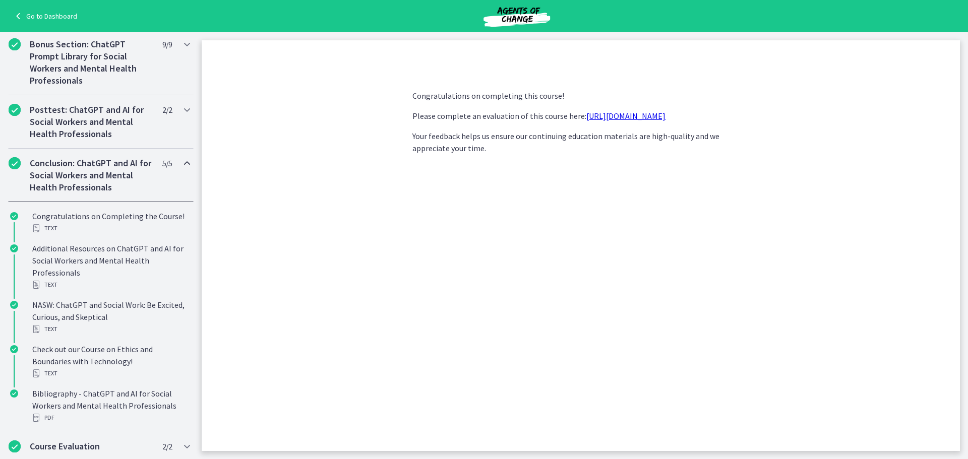
scroll to position [587, 0]
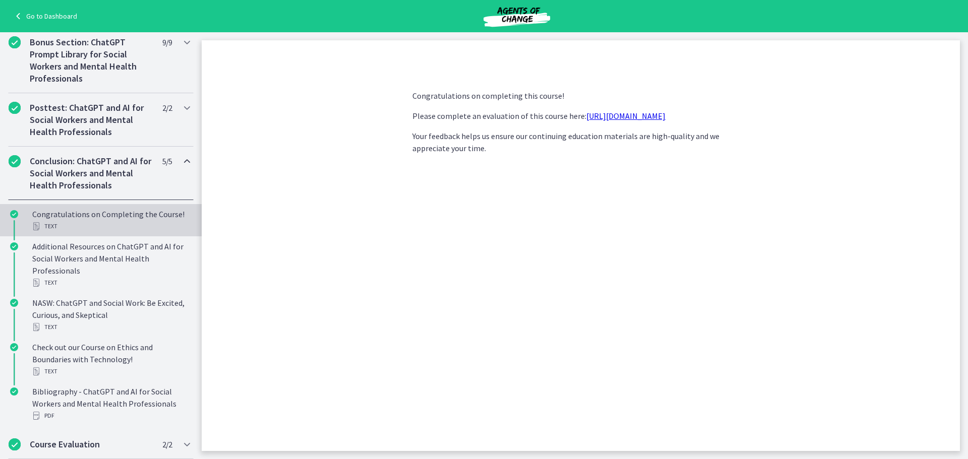
click at [80, 211] on div "Congratulations on Completing the Course! Text" at bounding box center [110, 220] width 157 height 24
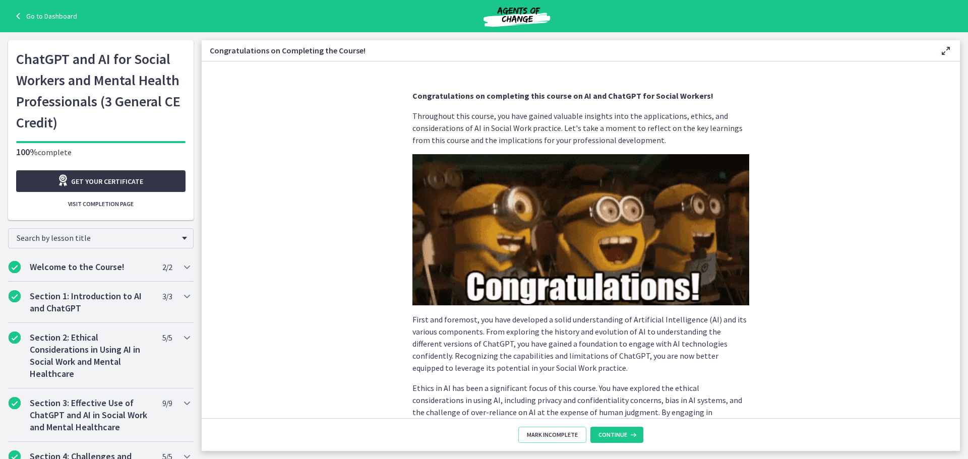
click at [92, 183] on span "Get your certificate" at bounding box center [107, 181] width 72 height 12
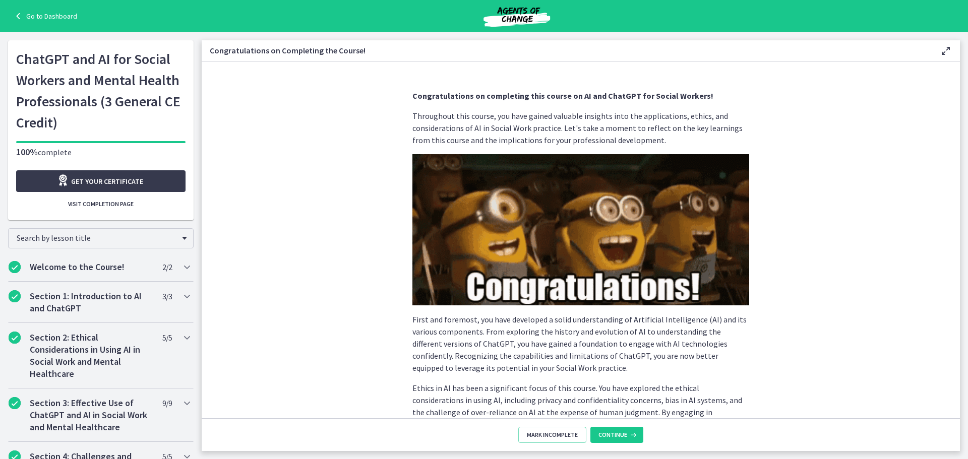
click at [61, 24] on div "Go to Dashboard" at bounding box center [484, 16] width 968 height 32
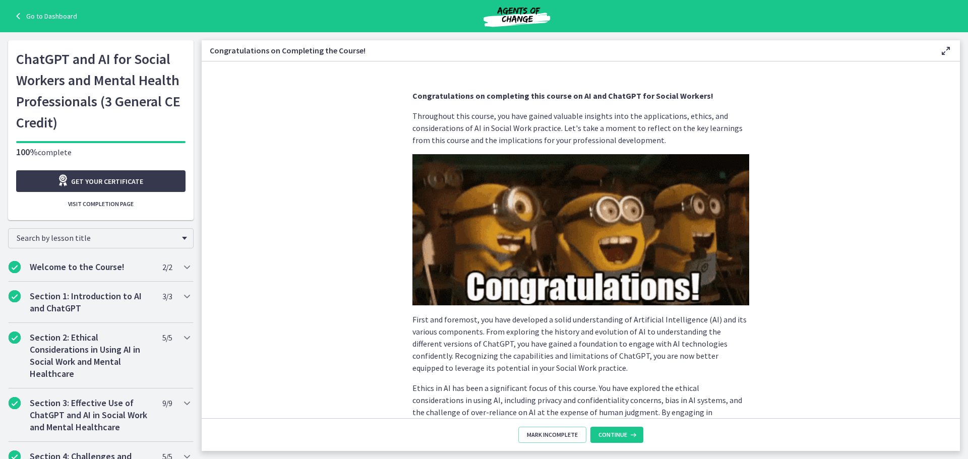
click at [58, 19] on link "Go to Dashboard" at bounding box center [44, 16] width 65 height 12
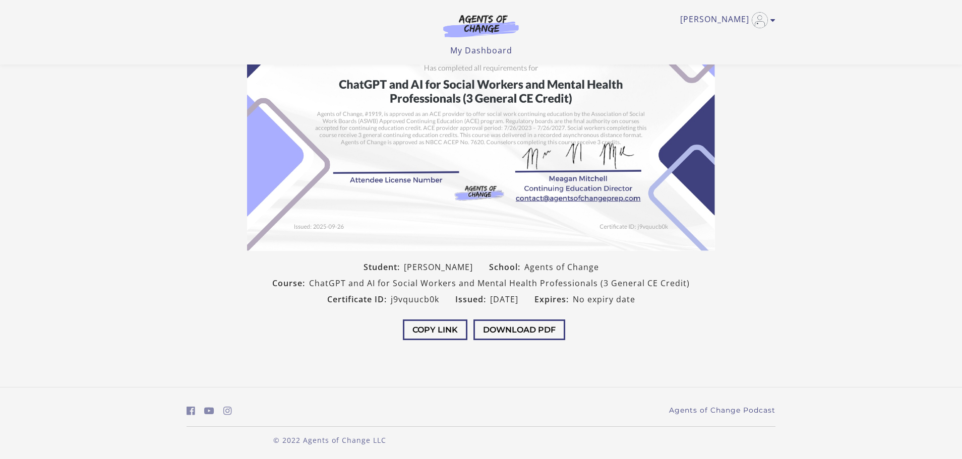
scroll to position [128, 0]
click at [542, 332] on button "Download PDF" at bounding box center [519, 328] width 92 height 21
